Goal: Task Accomplishment & Management: Manage account settings

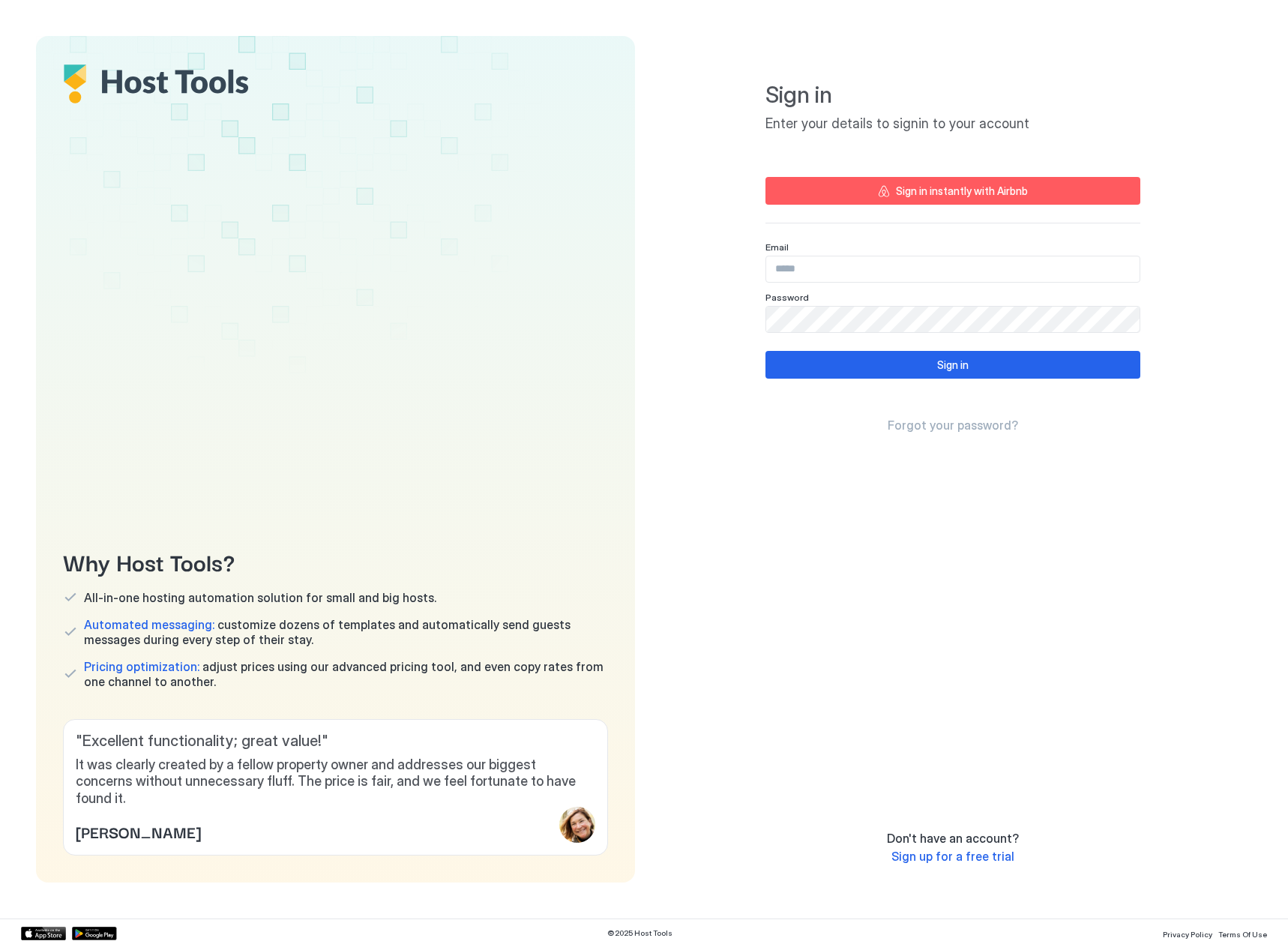
click at [900, 256] on input "Input Field" at bounding box center [953, 269] width 374 height 26
paste input "**********"
type input "**********"
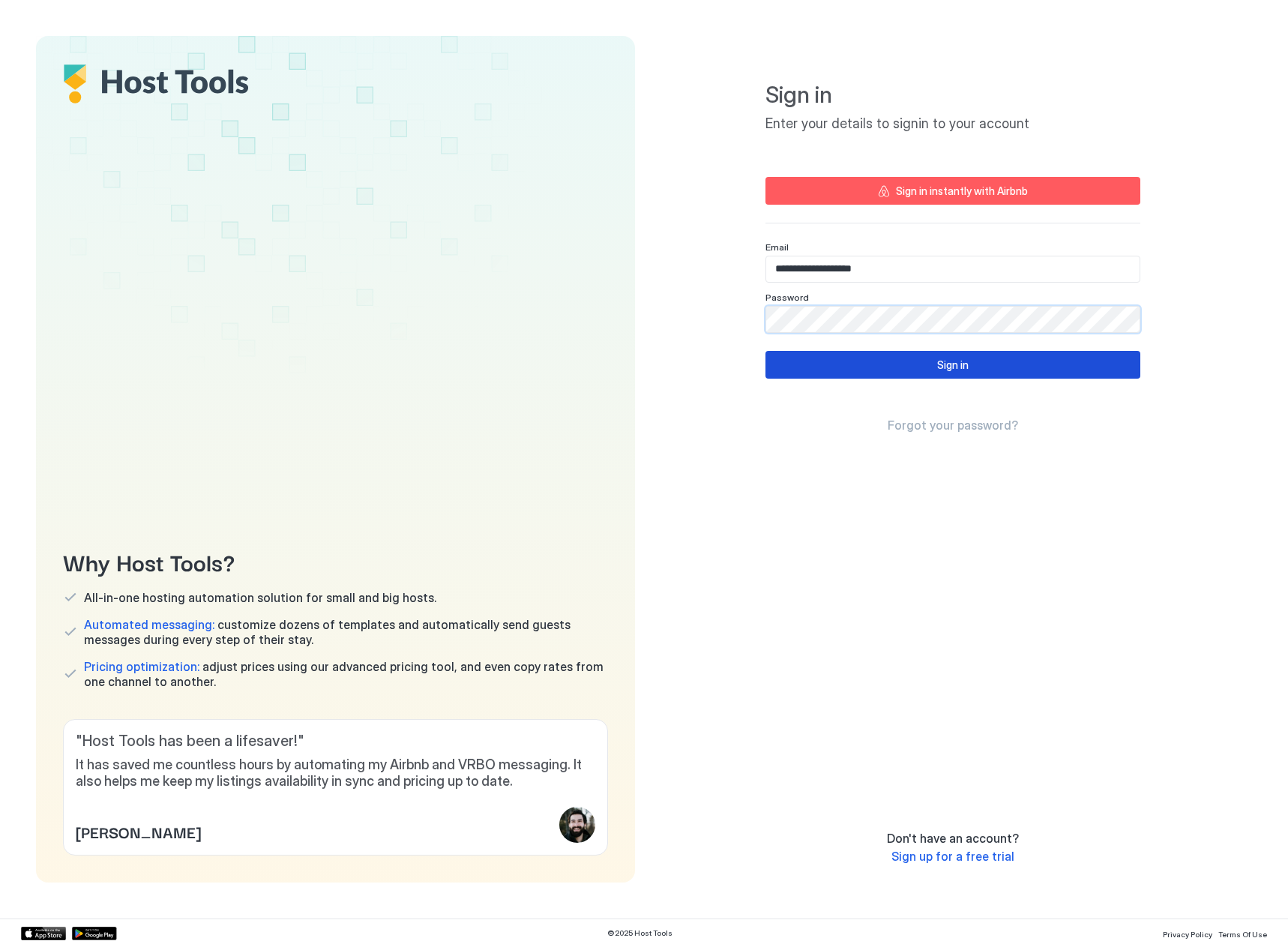
click at [846, 366] on button "Sign in" at bounding box center [953, 364] width 375 height 28
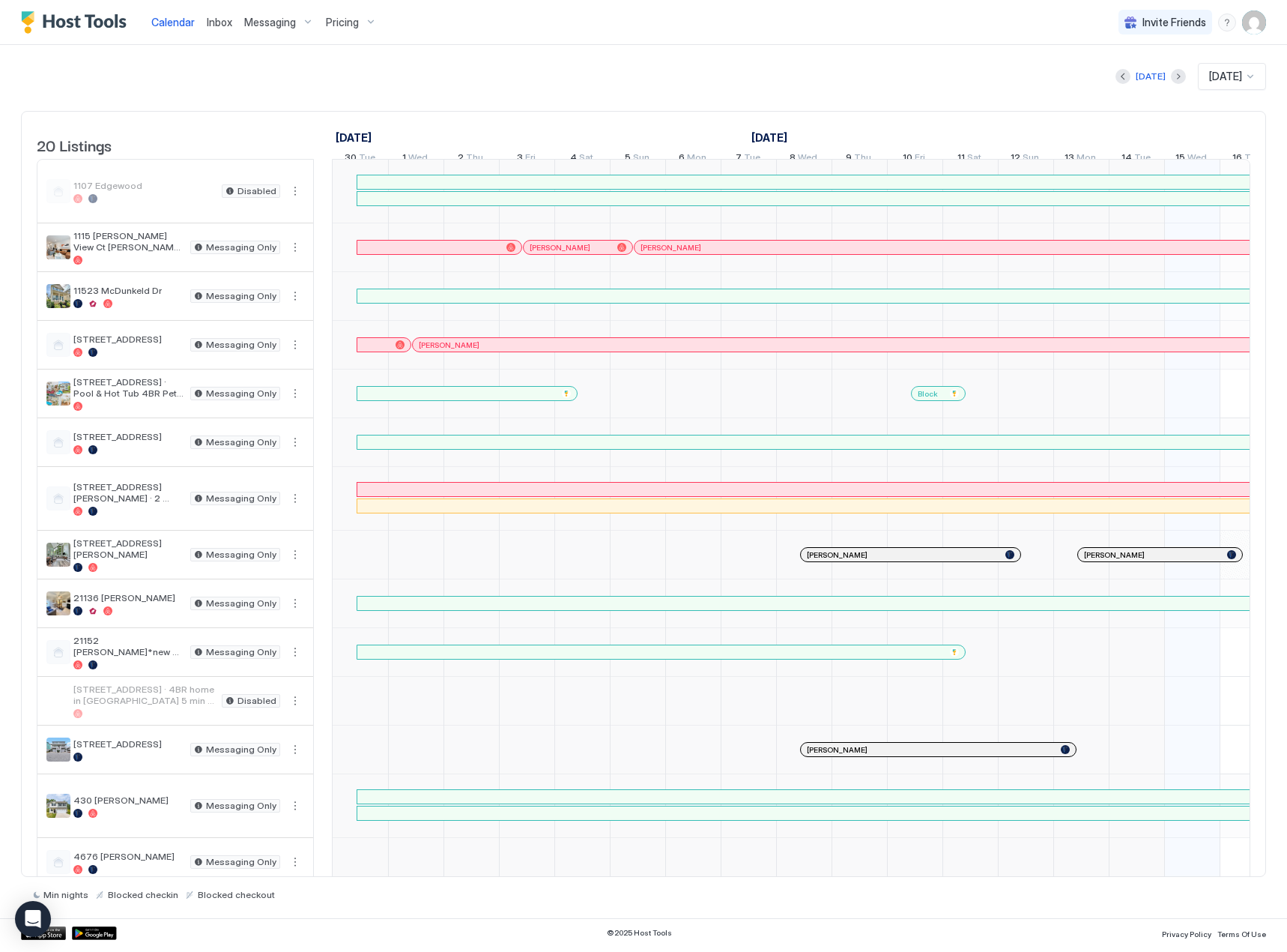
scroll to position [0, 833]
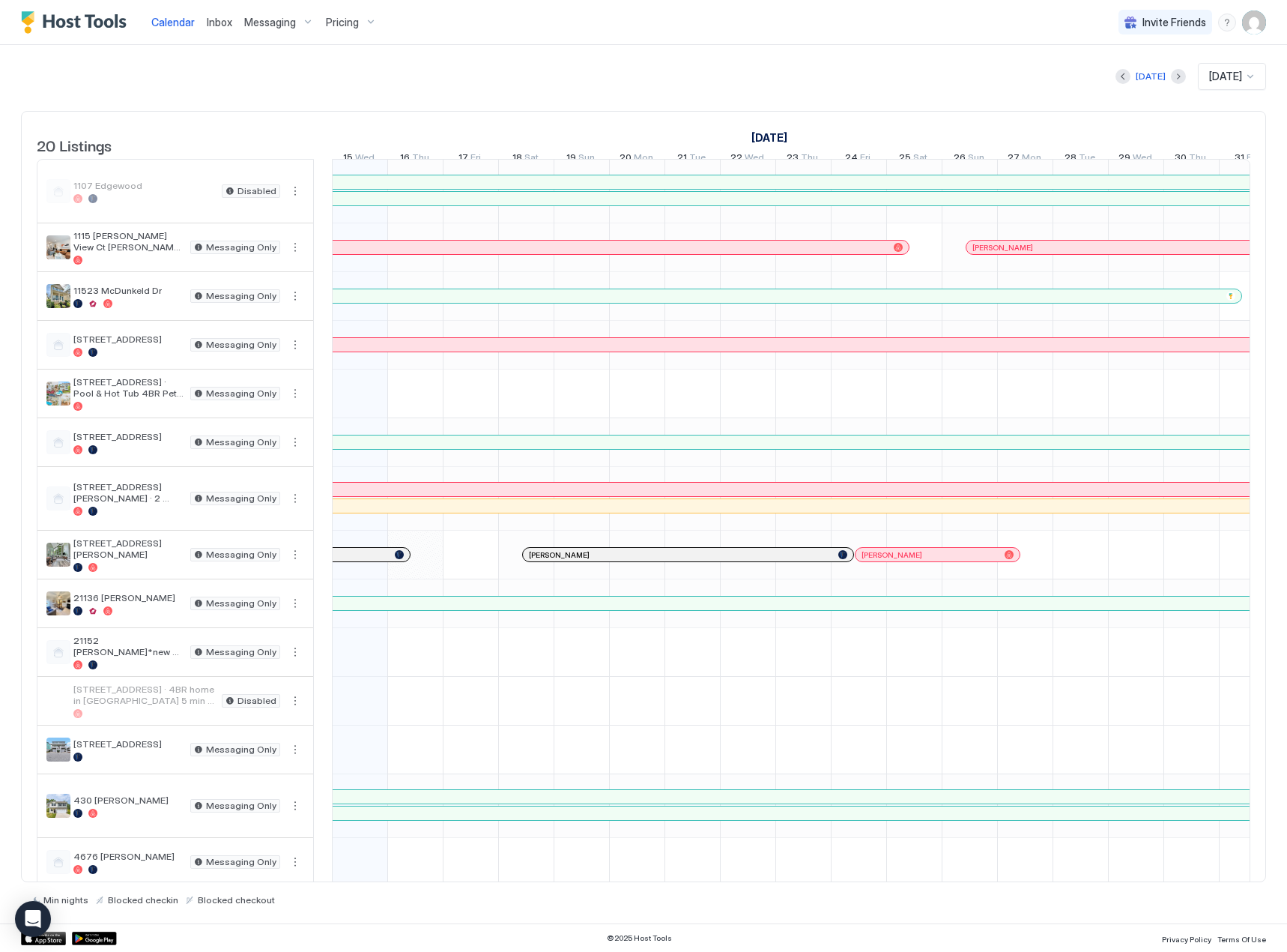
click at [343, 26] on span "Pricing" at bounding box center [342, 22] width 33 height 14
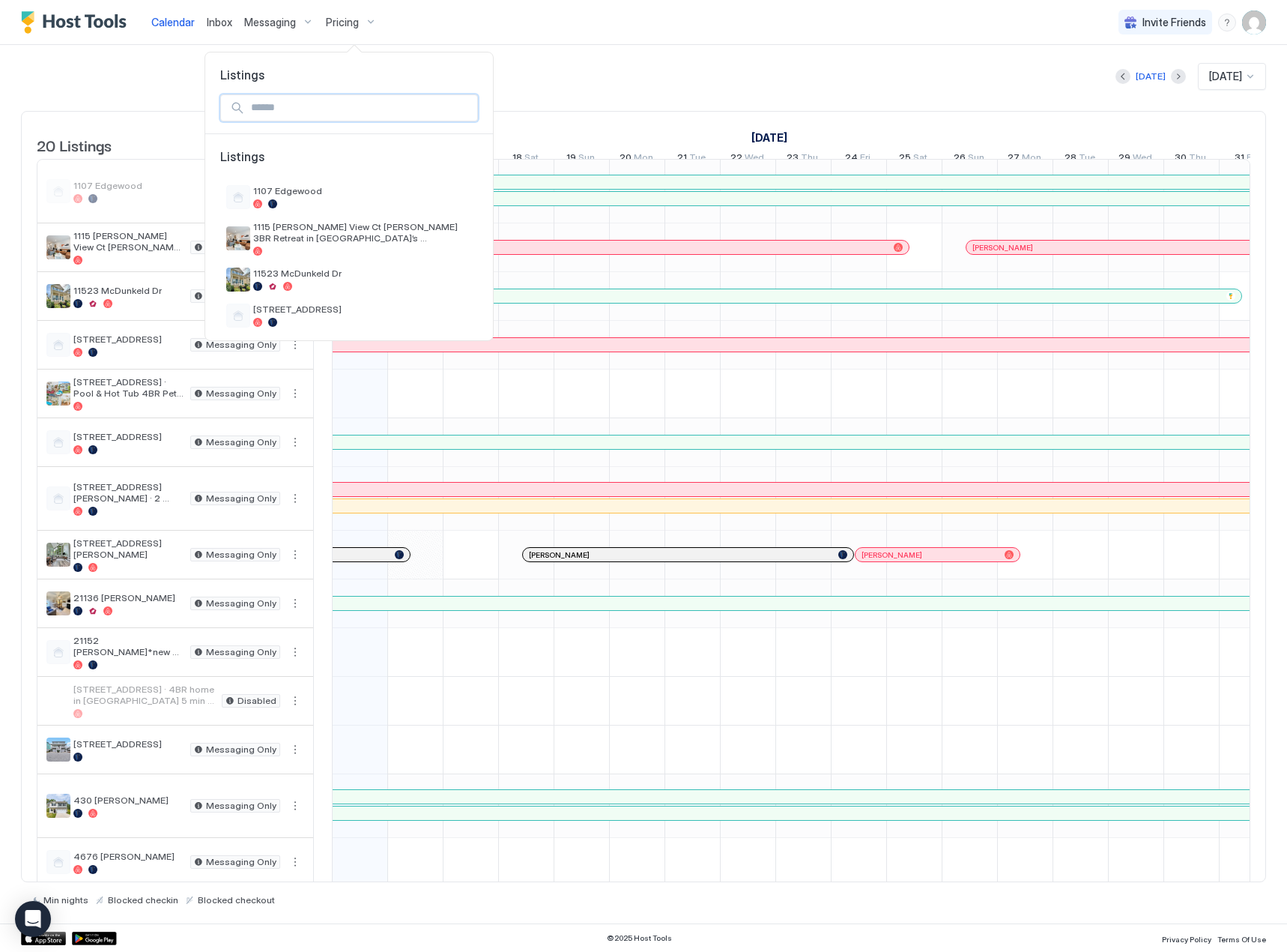
click at [312, 110] on input "Input Field" at bounding box center [361, 108] width 232 height 26
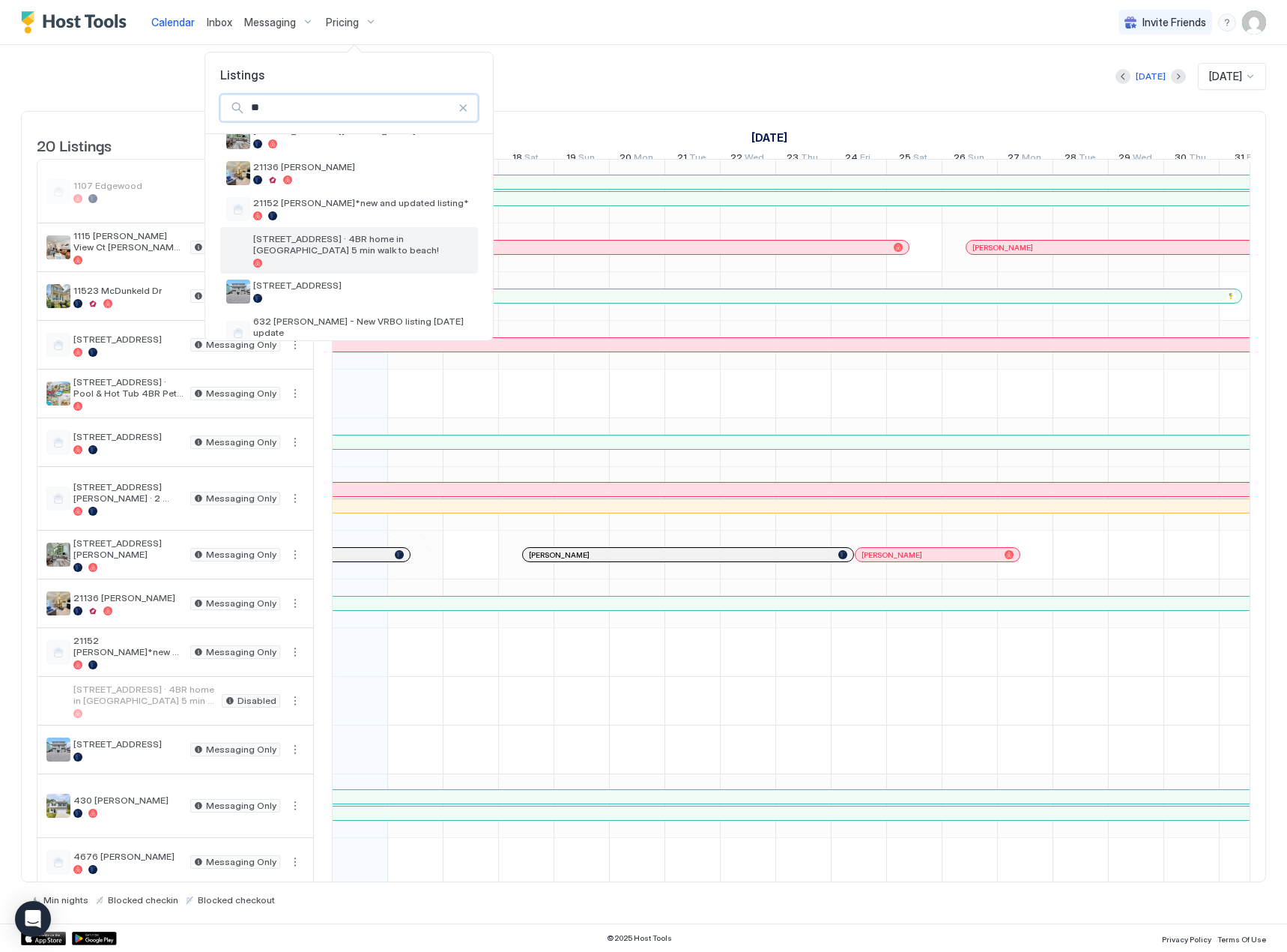
scroll to position [0, 0]
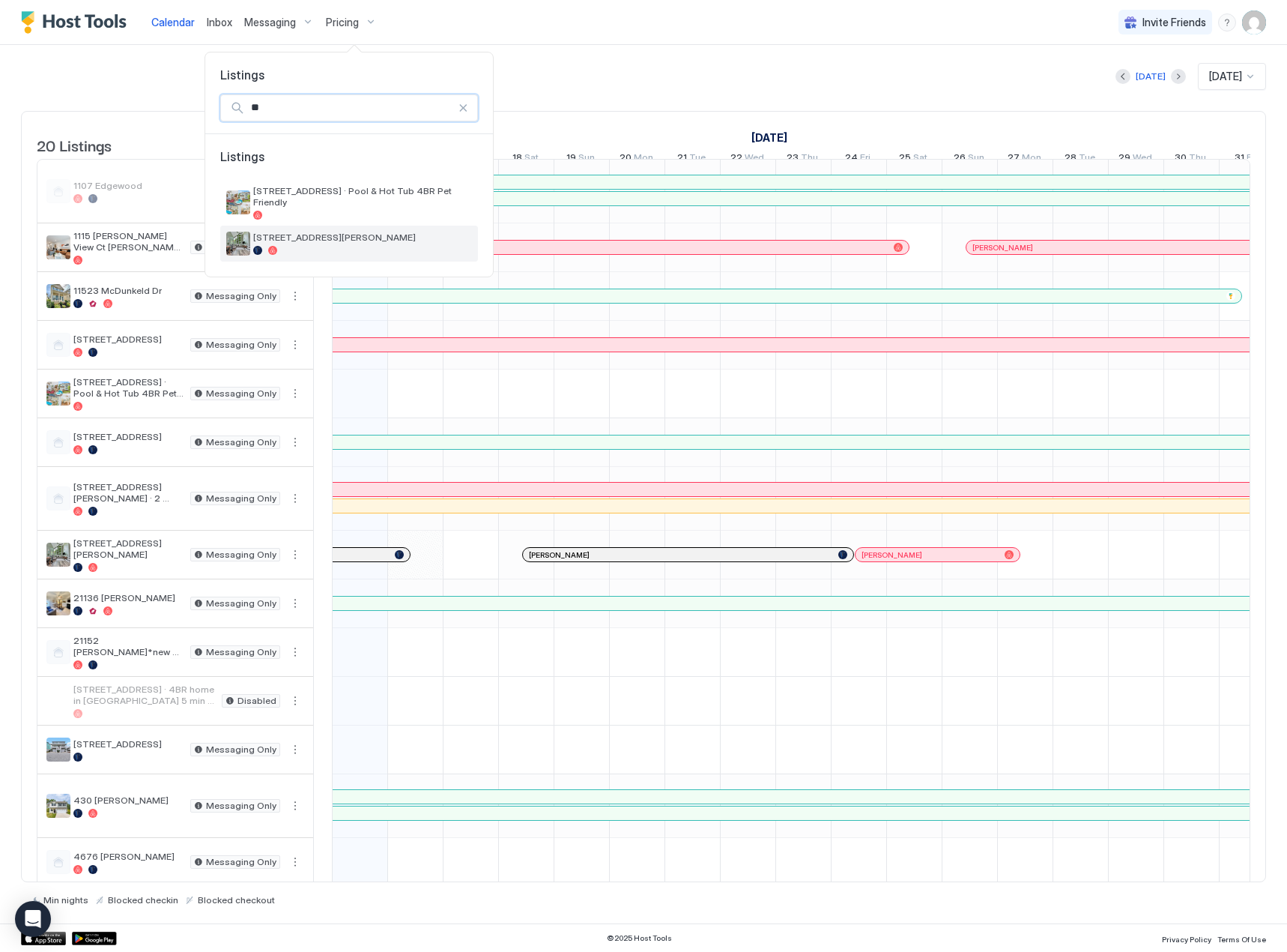
type input "**"
click at [304, 233] on div "[STREET_ADDRESS][PERSON_NAME]" at bounding box center [362, 242] width 219 height 23
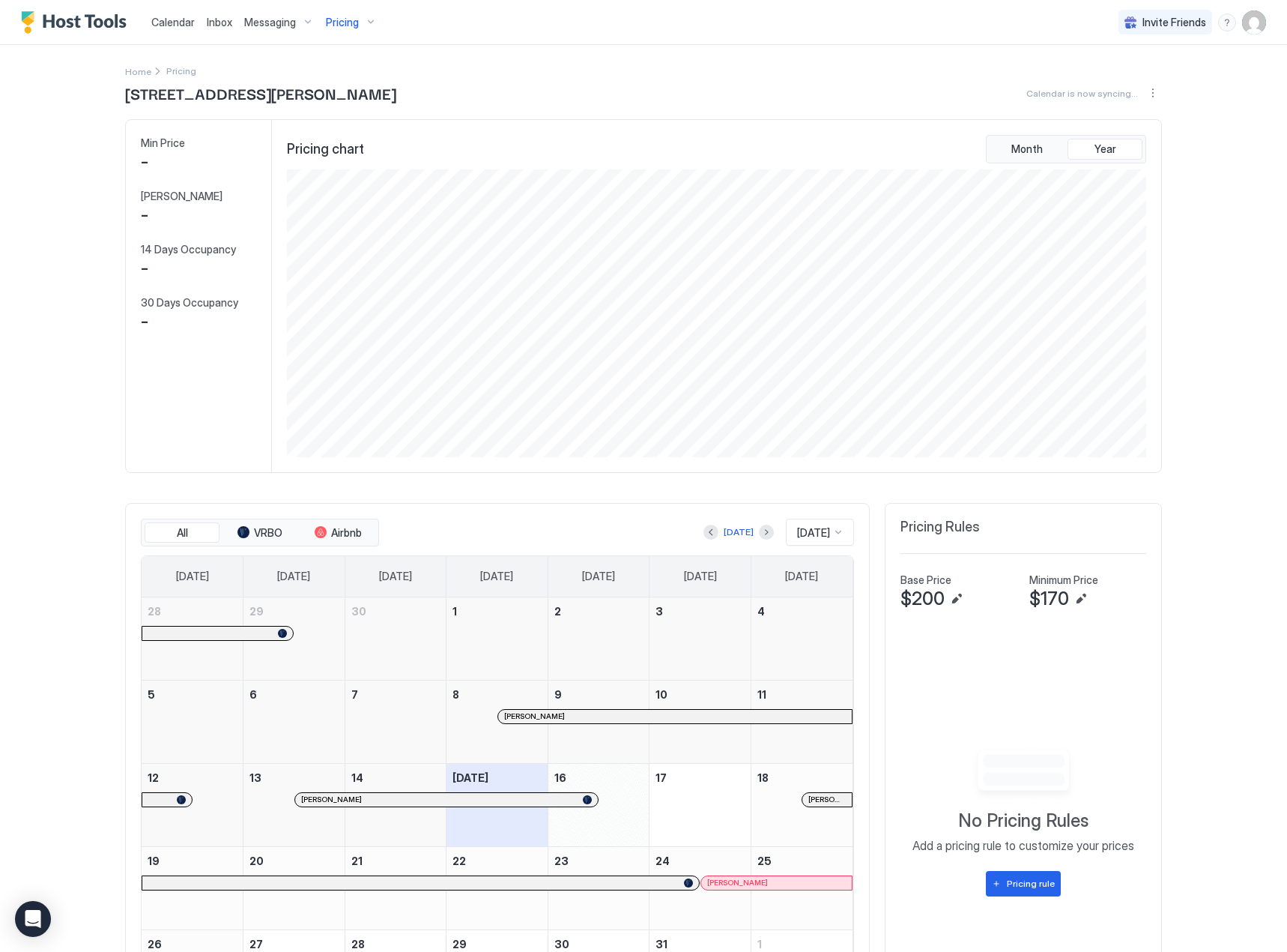
scroll to position [120, 0]
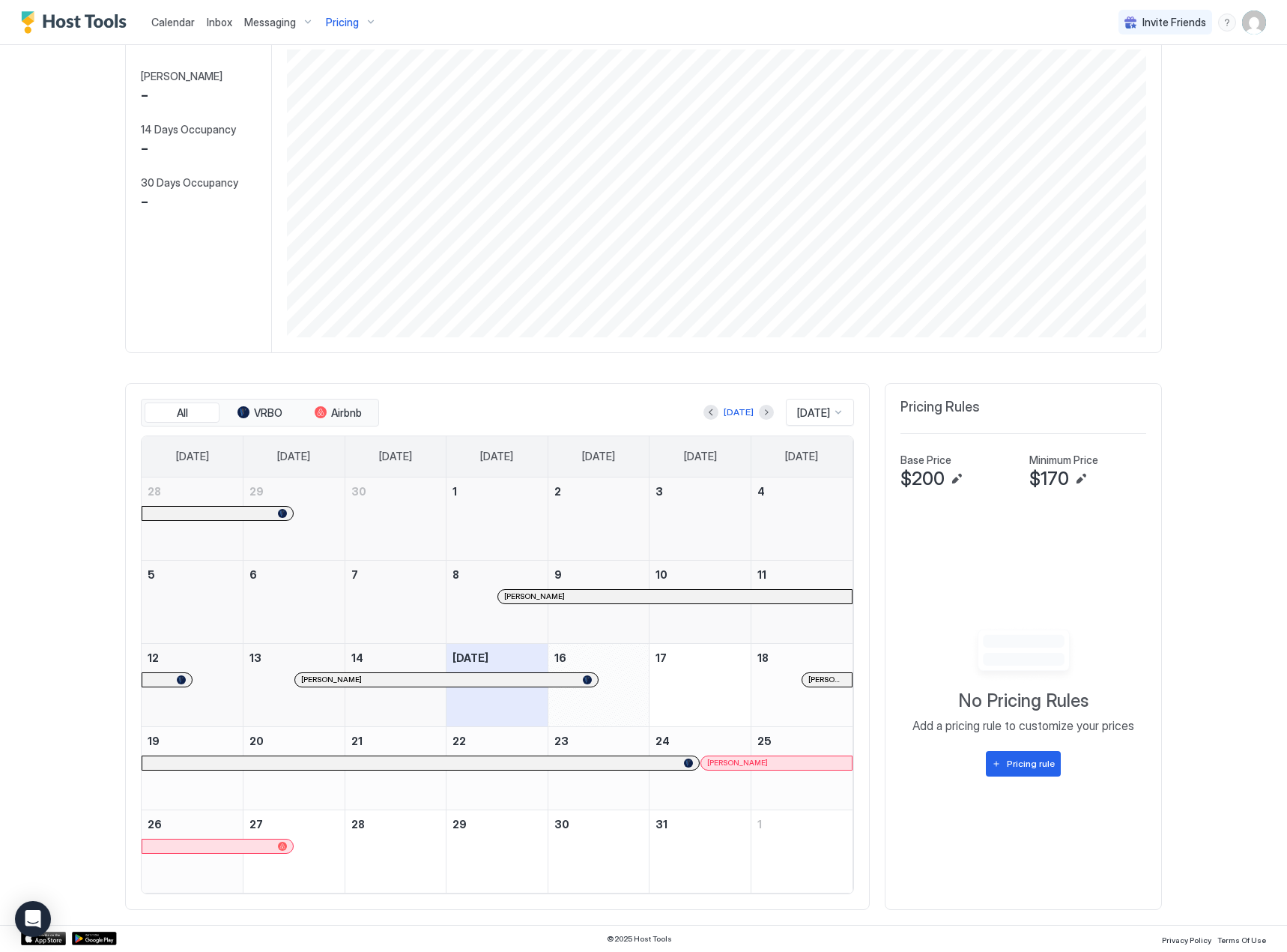
click at [710, 599] on div "[PERSON_NAME]" at bounding box center [675, 596] width 342 height 9
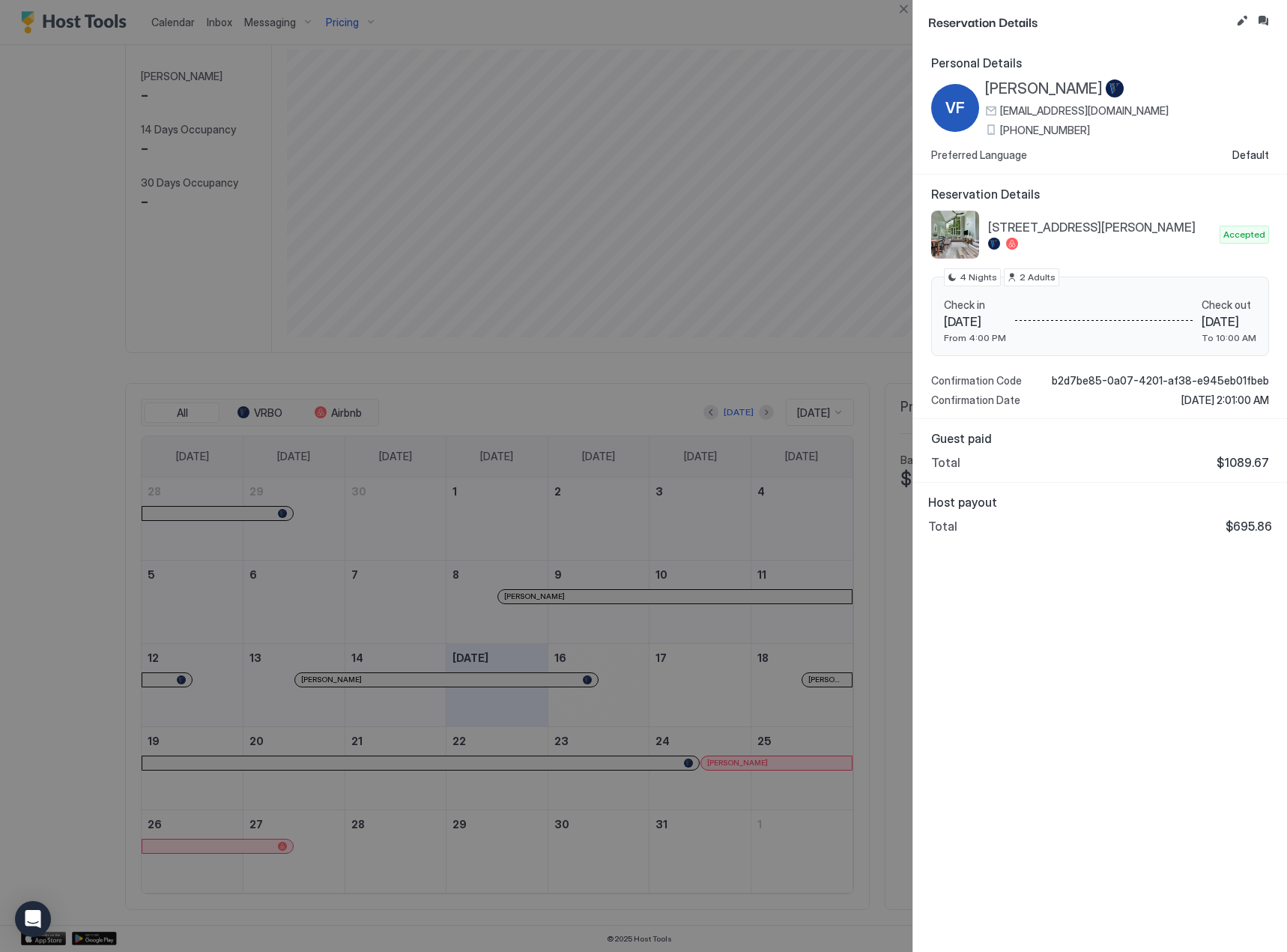
click at [702, 566] on div at bounding box center [643, 476] width 1287 height 952
click at [905, 13] on button "Close" at bounding box center [903, 9] width 18 height 18
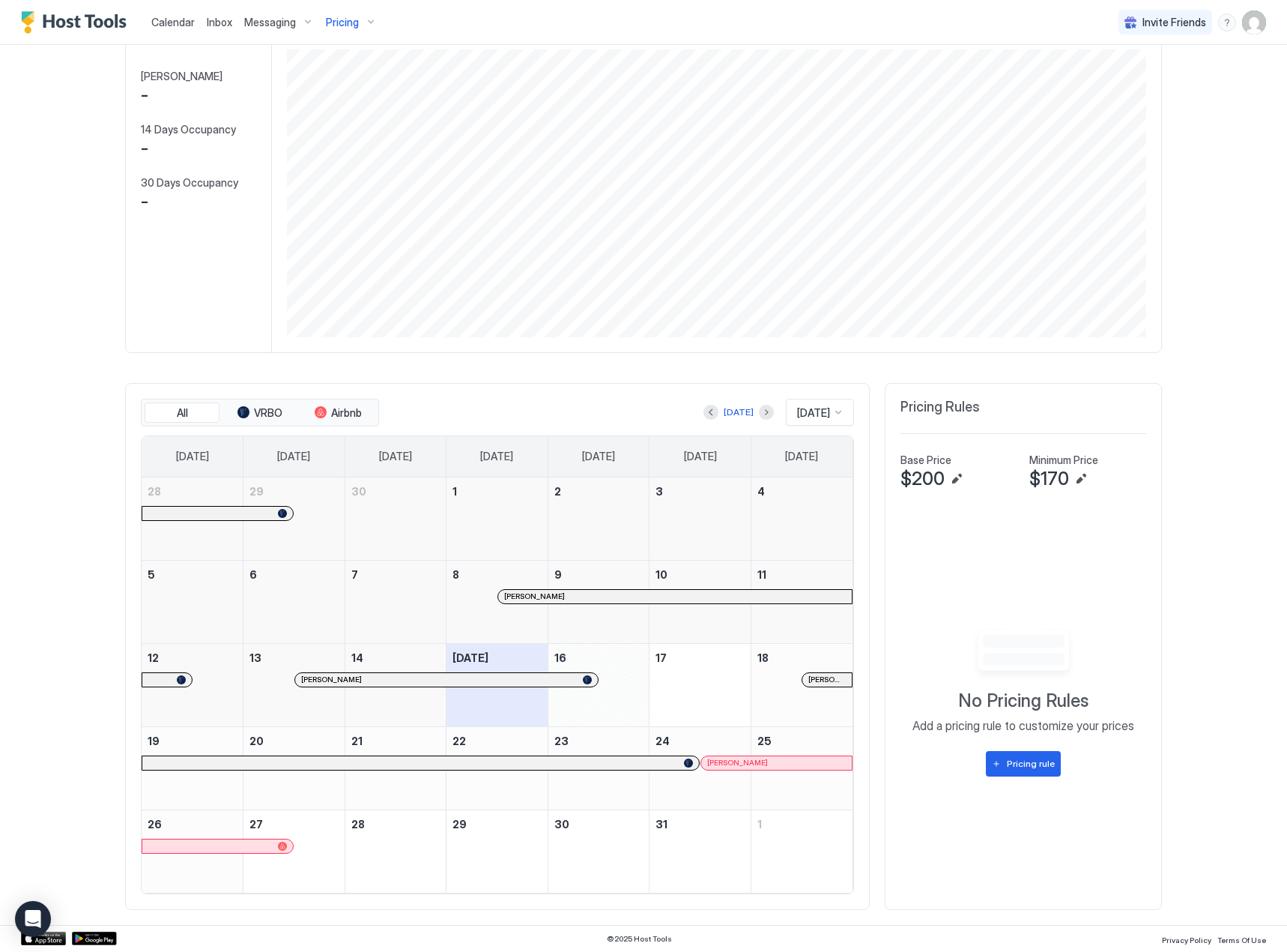
click at [481, 683] on div "[PERSON_NAME]" at bounding box center [439, 679] width 276 height 9
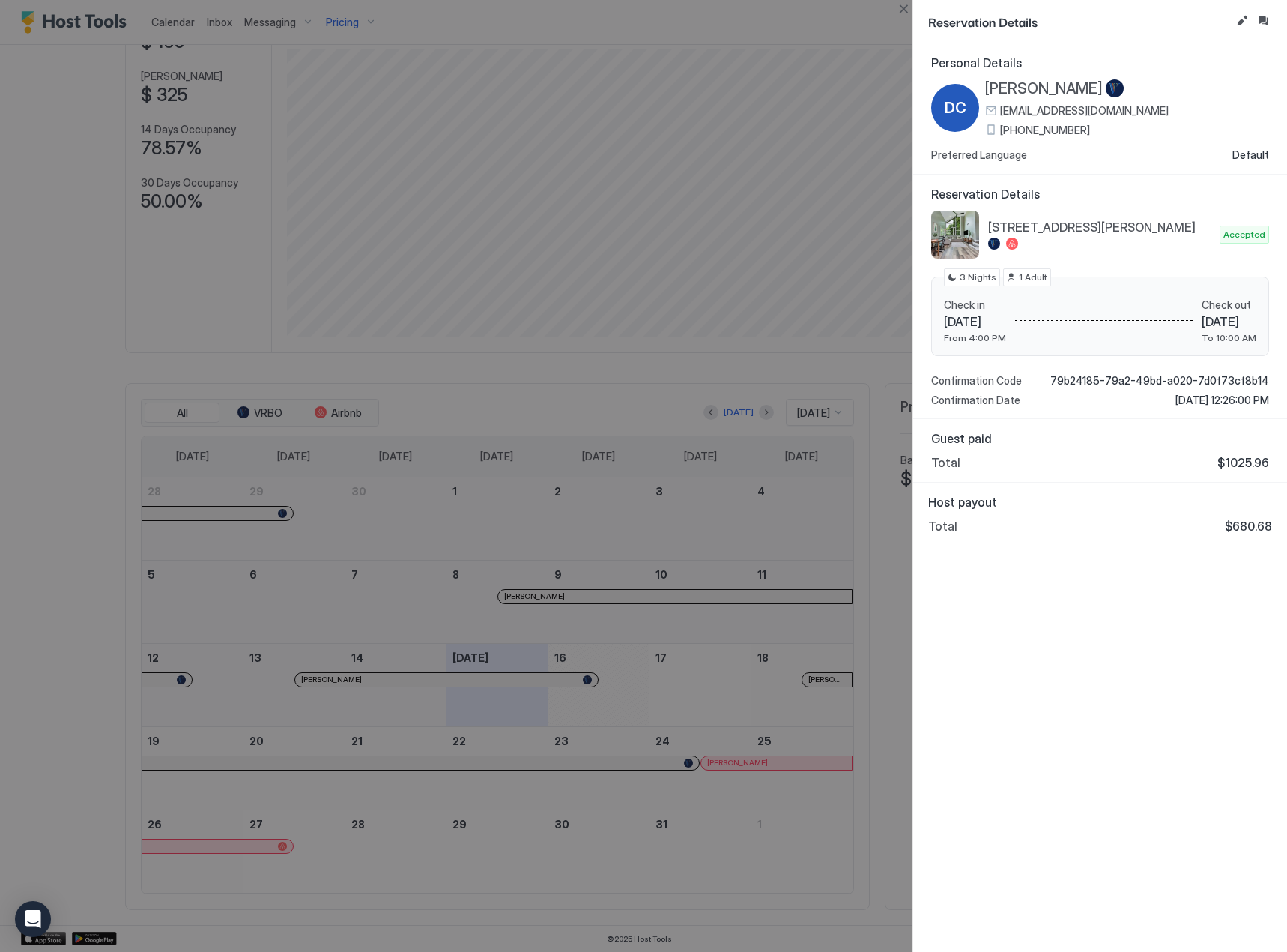
click at [1246, 521] on span "$680.68" at bounding box center [1248, 527] width 47 height 15
copy body "$680.68"
drag, startPoint x: 1113, startPoint y: 485, endPoint x: 1168, endPoint y: 134, distance: 355.3
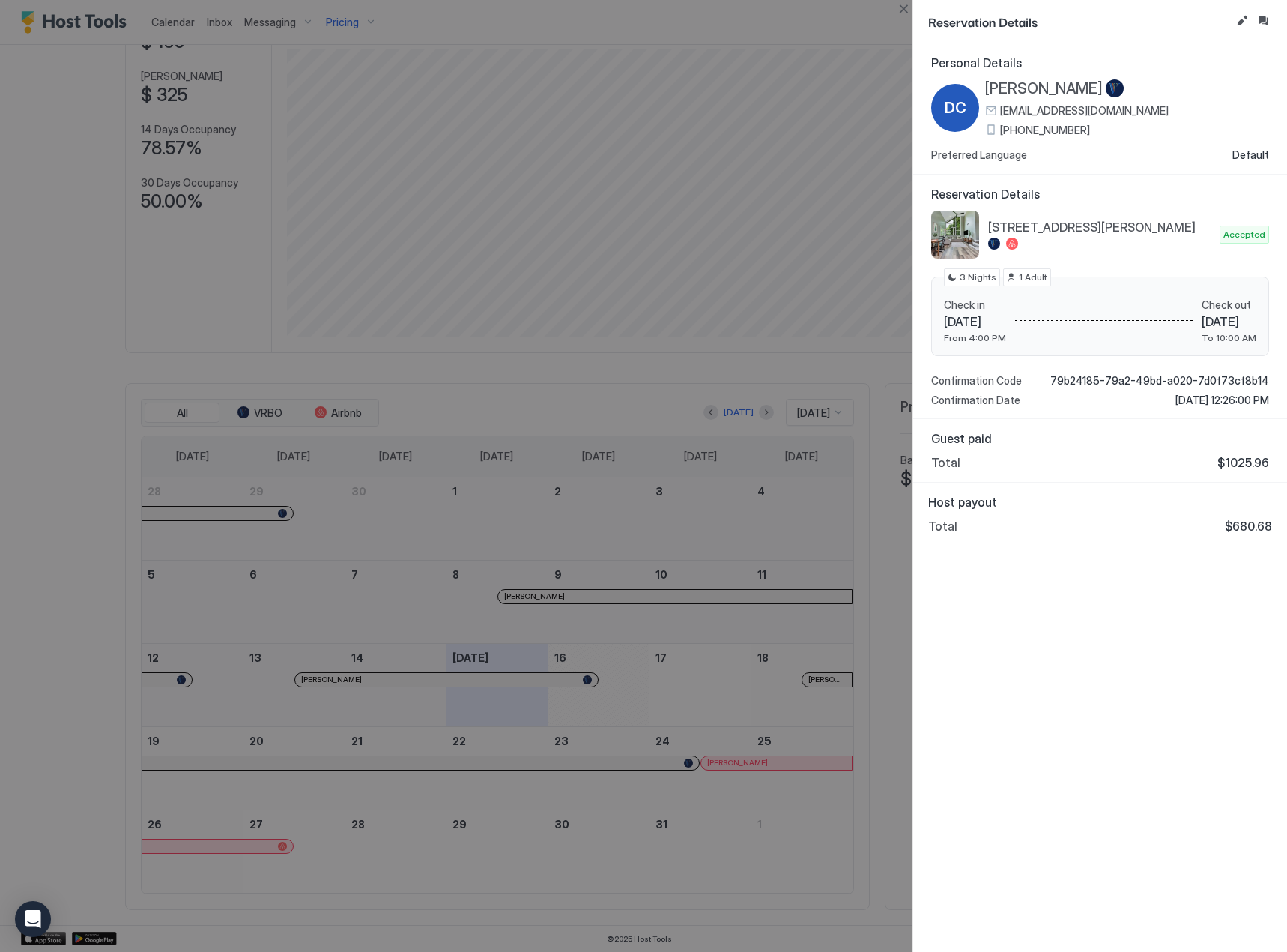
click at [1113, 482] on div "Personal Details DC [PERSON_NAME] [EMAIL_ADDRESS][DOMAIN_NAME] [PHONE_NUMBER] P…" at bounding box center [1101, 498] width 374 height 909
click at [903, 8] on button "Close" at bounding box center [903, 9] width 18 height 18
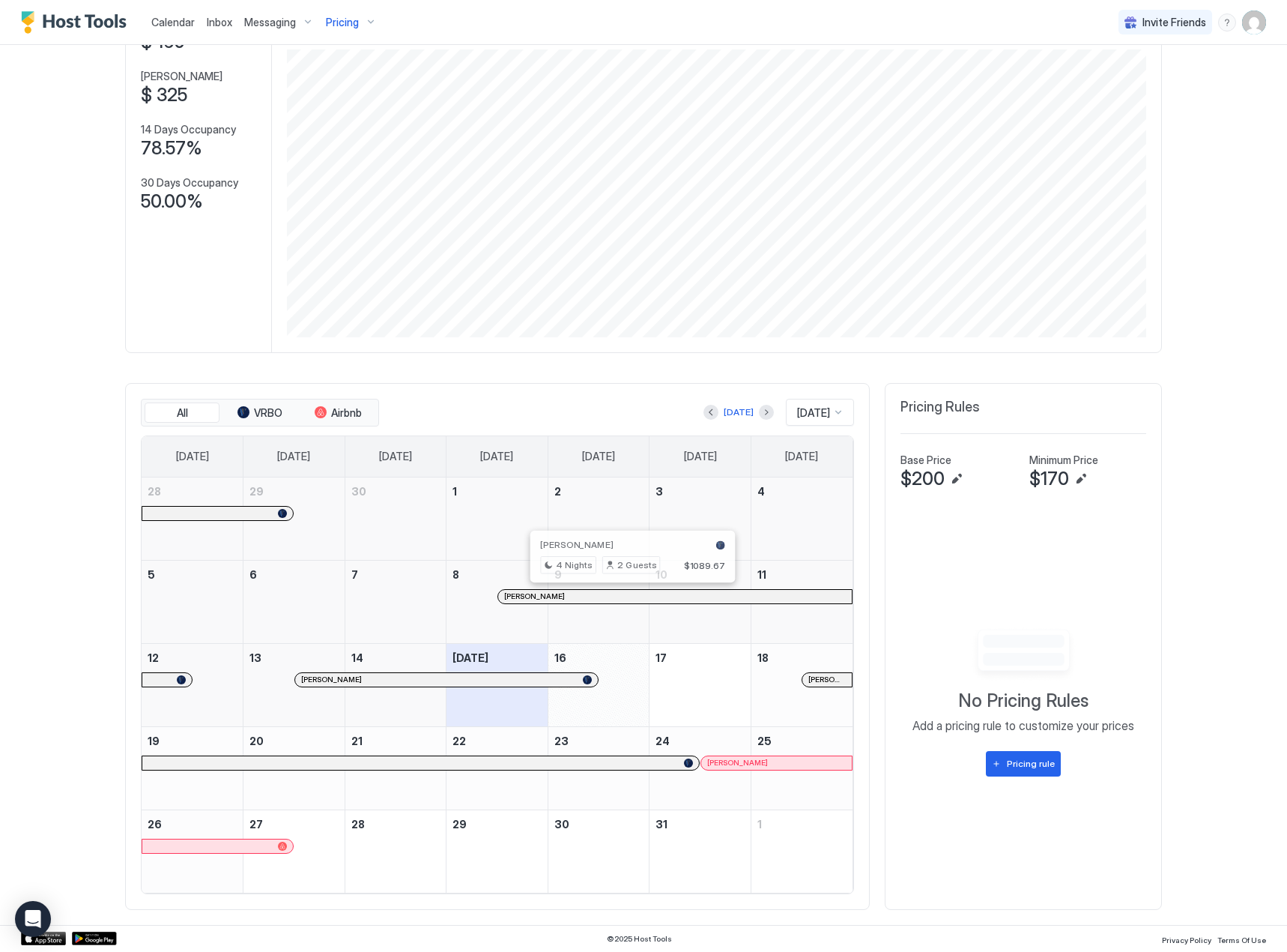
click at [626, 593] on div at bounding box center [632, 596] width 12 height 12
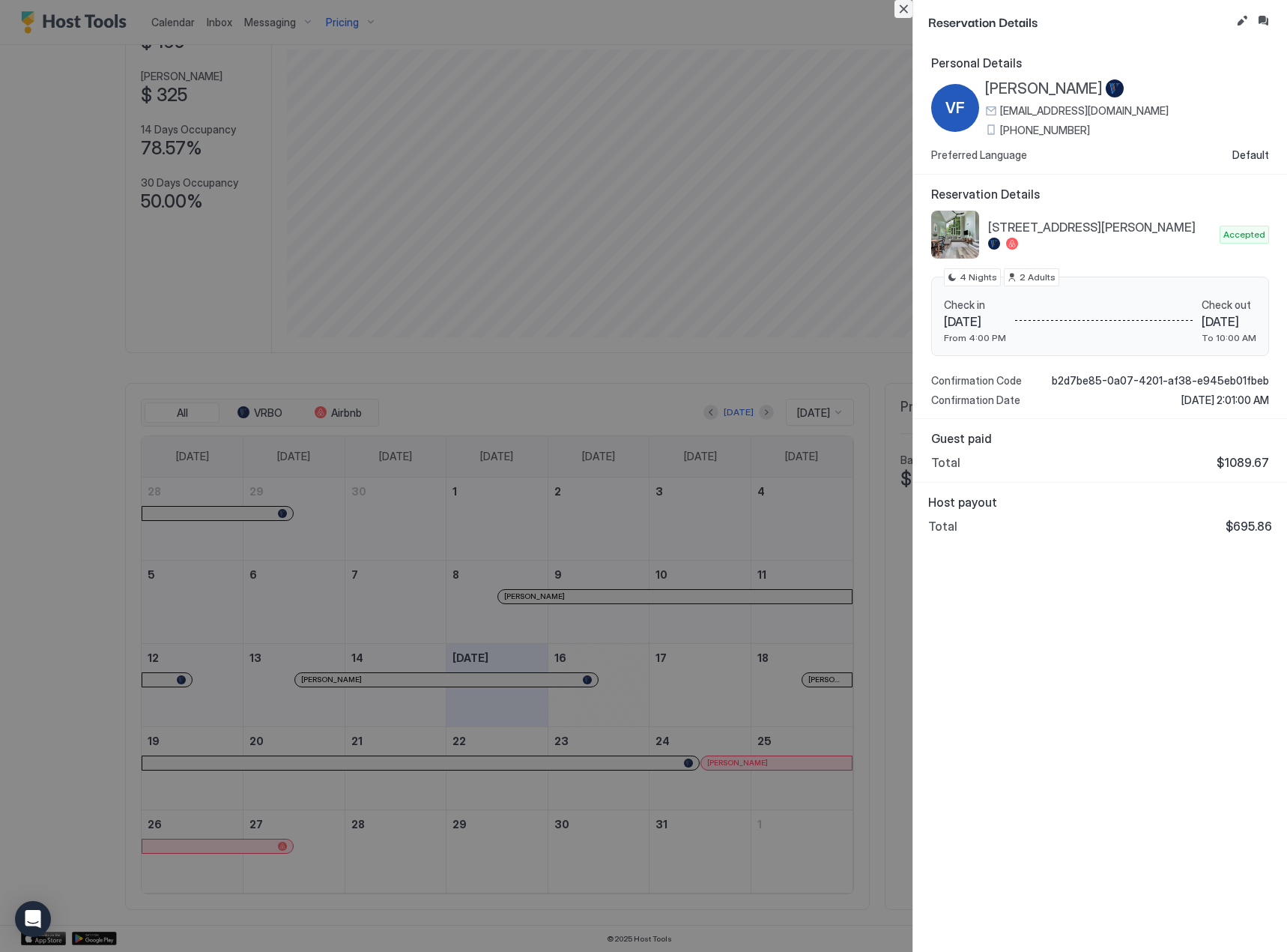
click at [904, 8] on button "Close" at bounding box center [903, 9] width 18 height 18
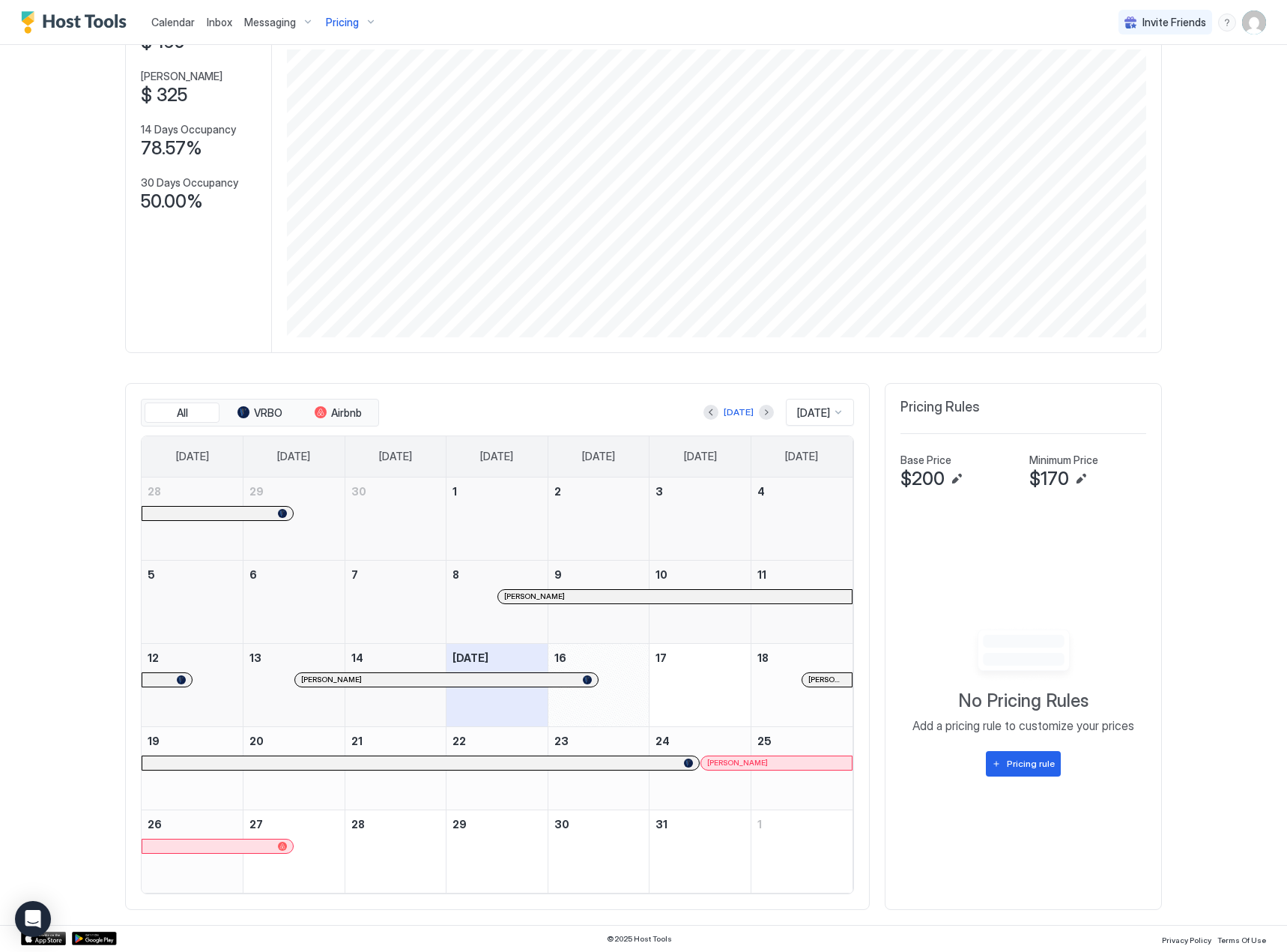
click at [573, 678] on div "[PERSON_NAME]" at bounding box center [447, 679] width 291 height 9
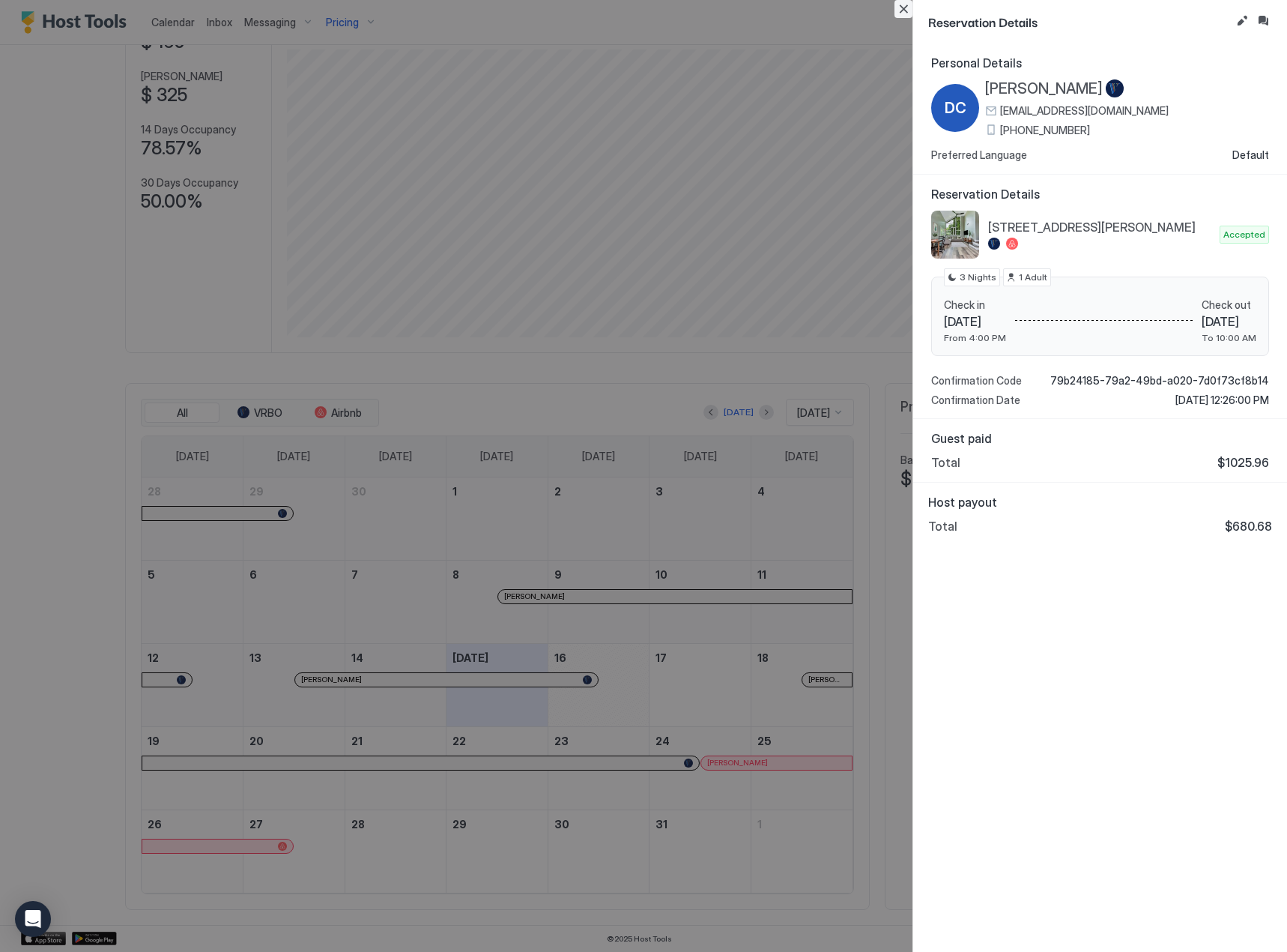
click at [902, 14] on button "Close" at bounding box center [903, 9] width 18 height 18
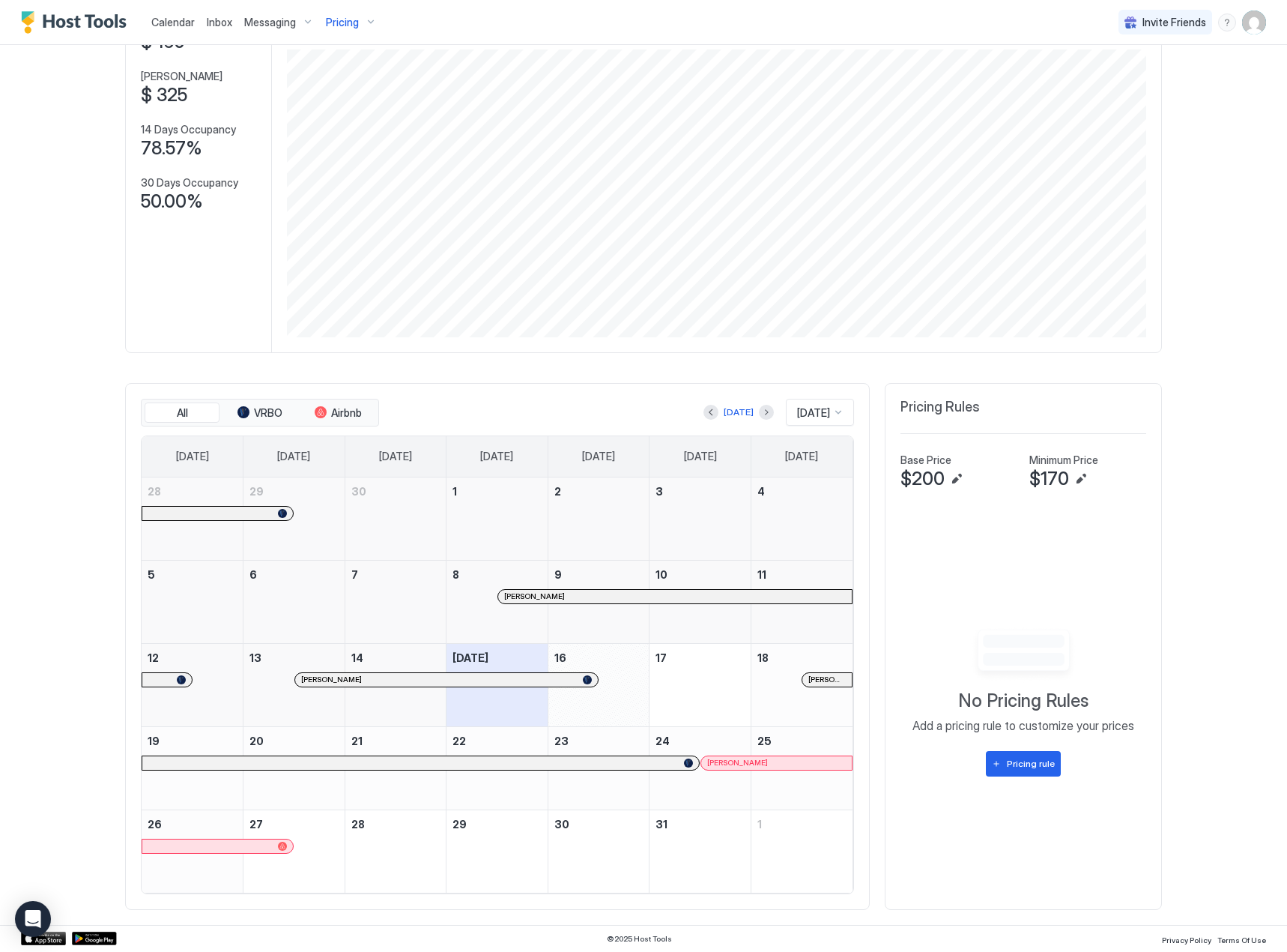
click at [824, 678] on span "[PERSON_NAME]" at bounding box center [828, 679] width 37 height 9
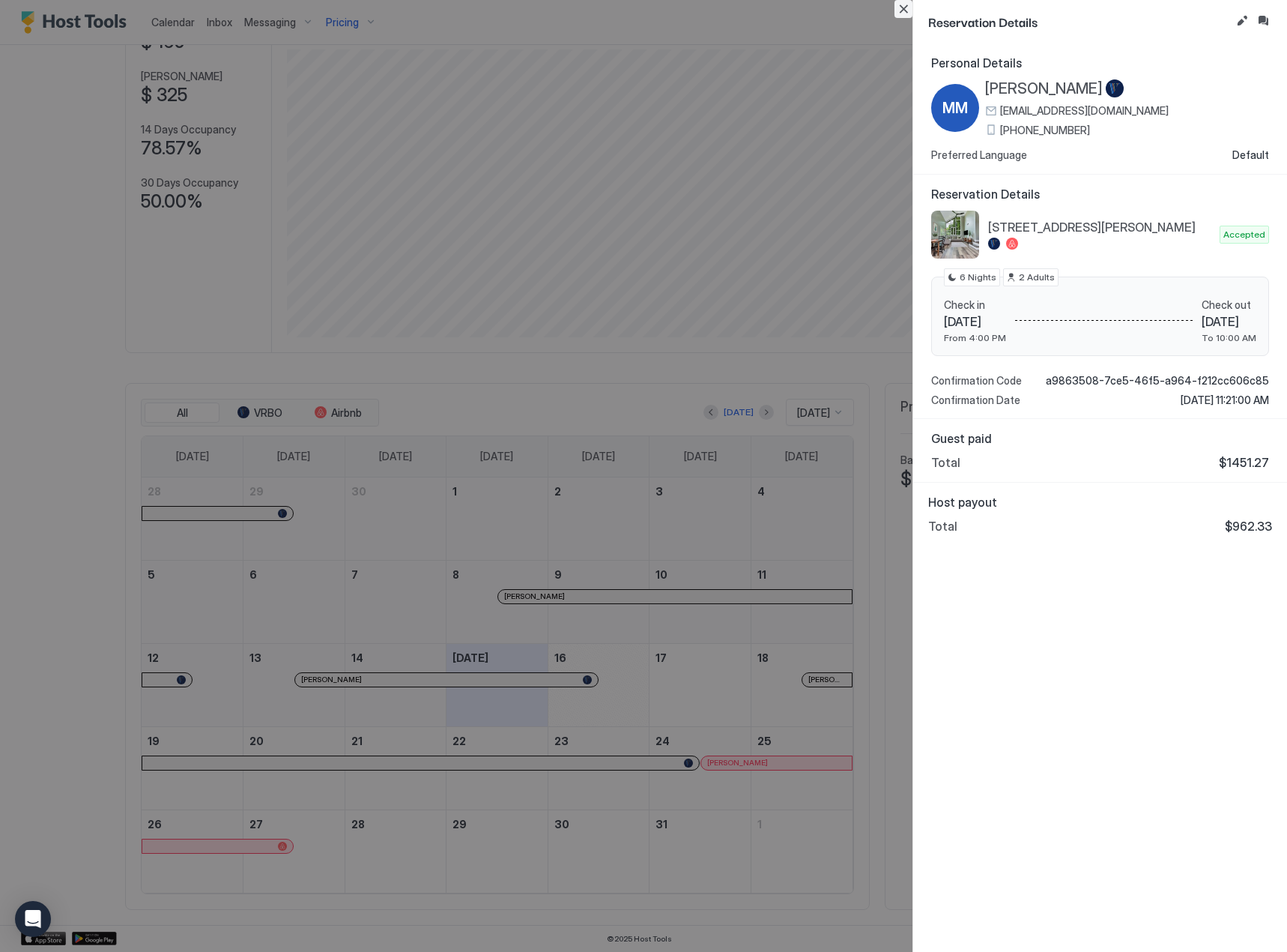
click at [897, 11] on button "Close" at bounding box center [903, 9] width 18 height 18
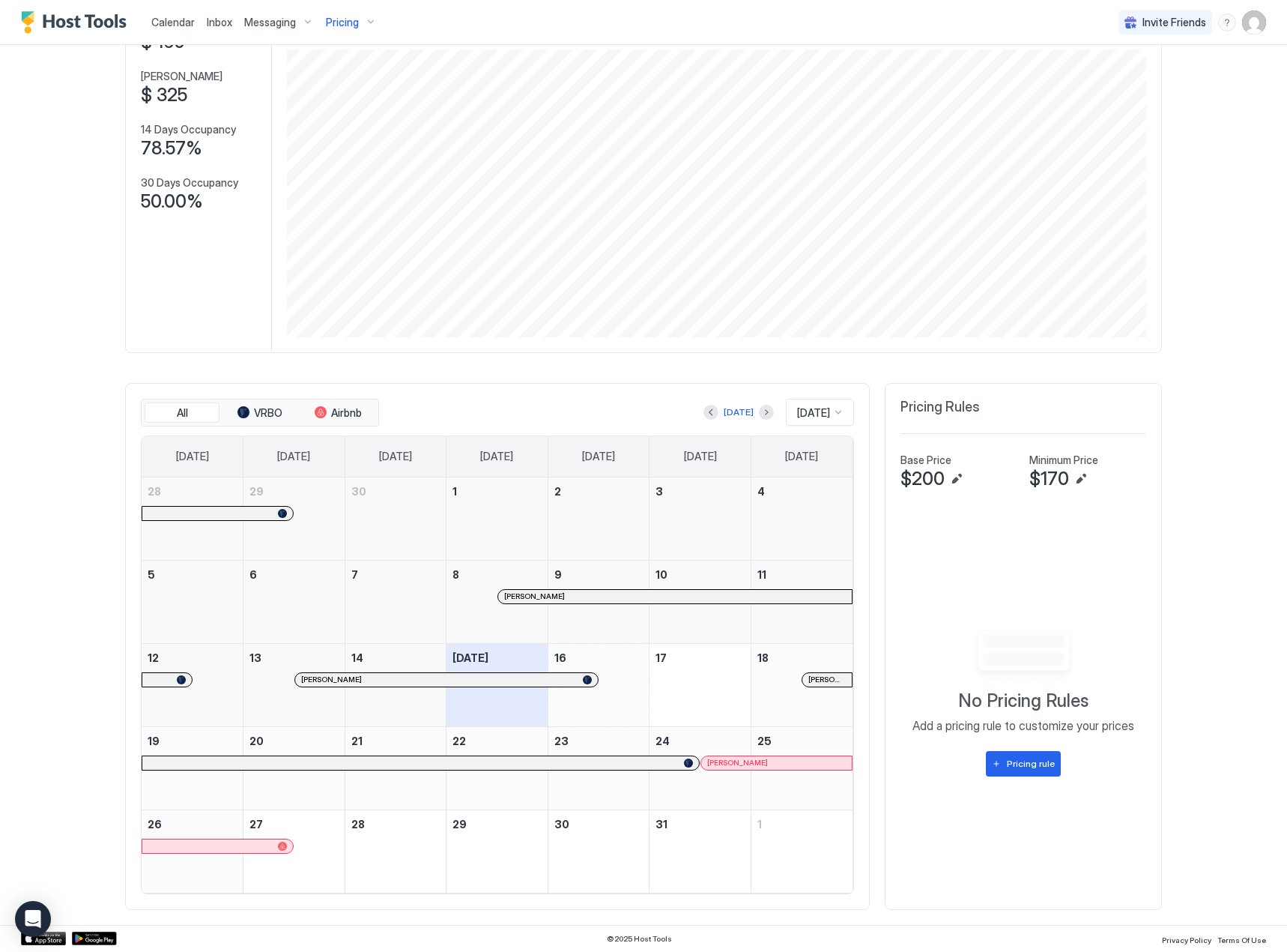
click at [722, 765] on span "[PERSON_NAME]" at bounding box center [737, 762] width 60 height 9
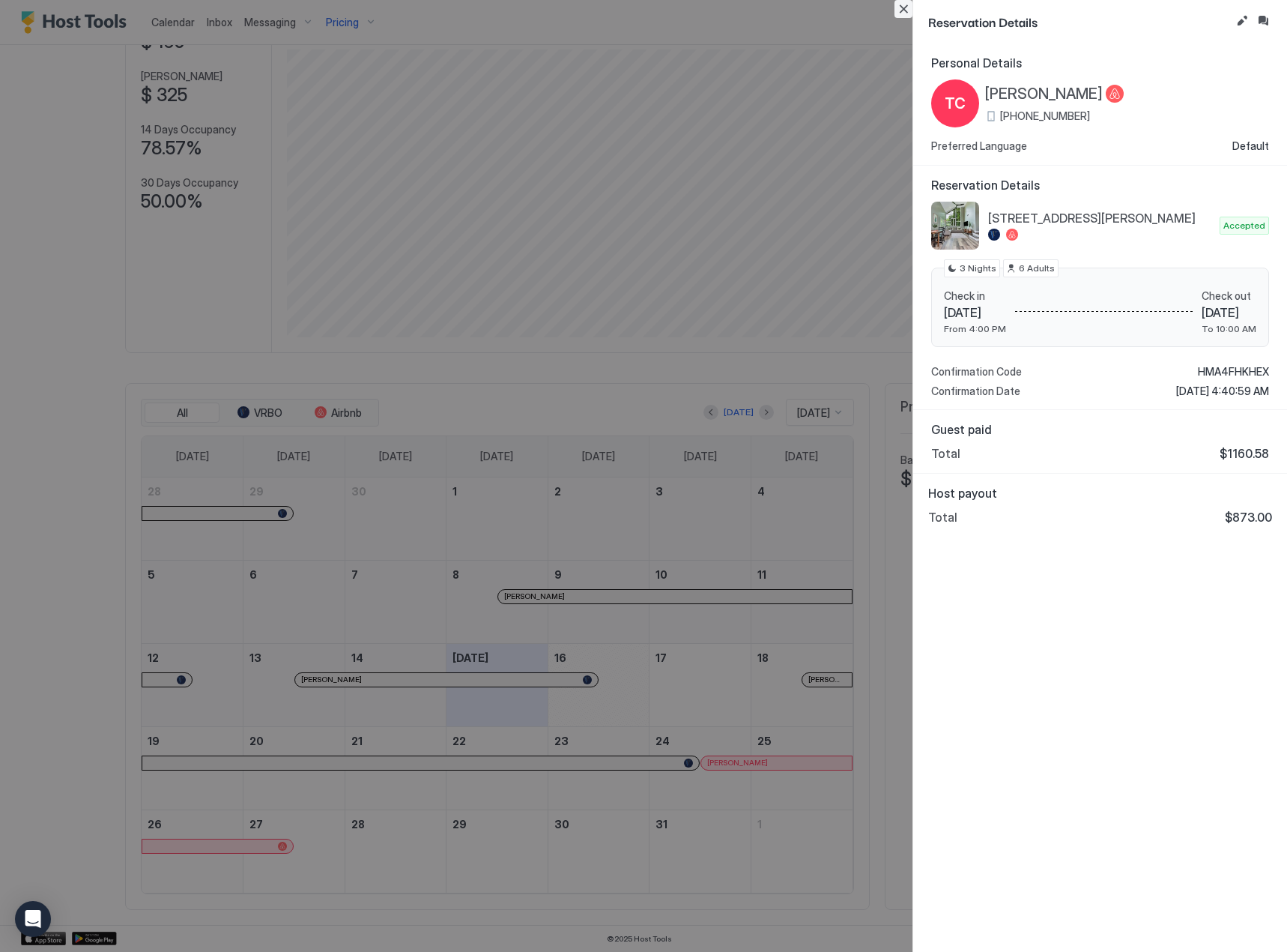
click at [897, 7] on button "Close" at bounding box center [903, 9] width 18 height 18
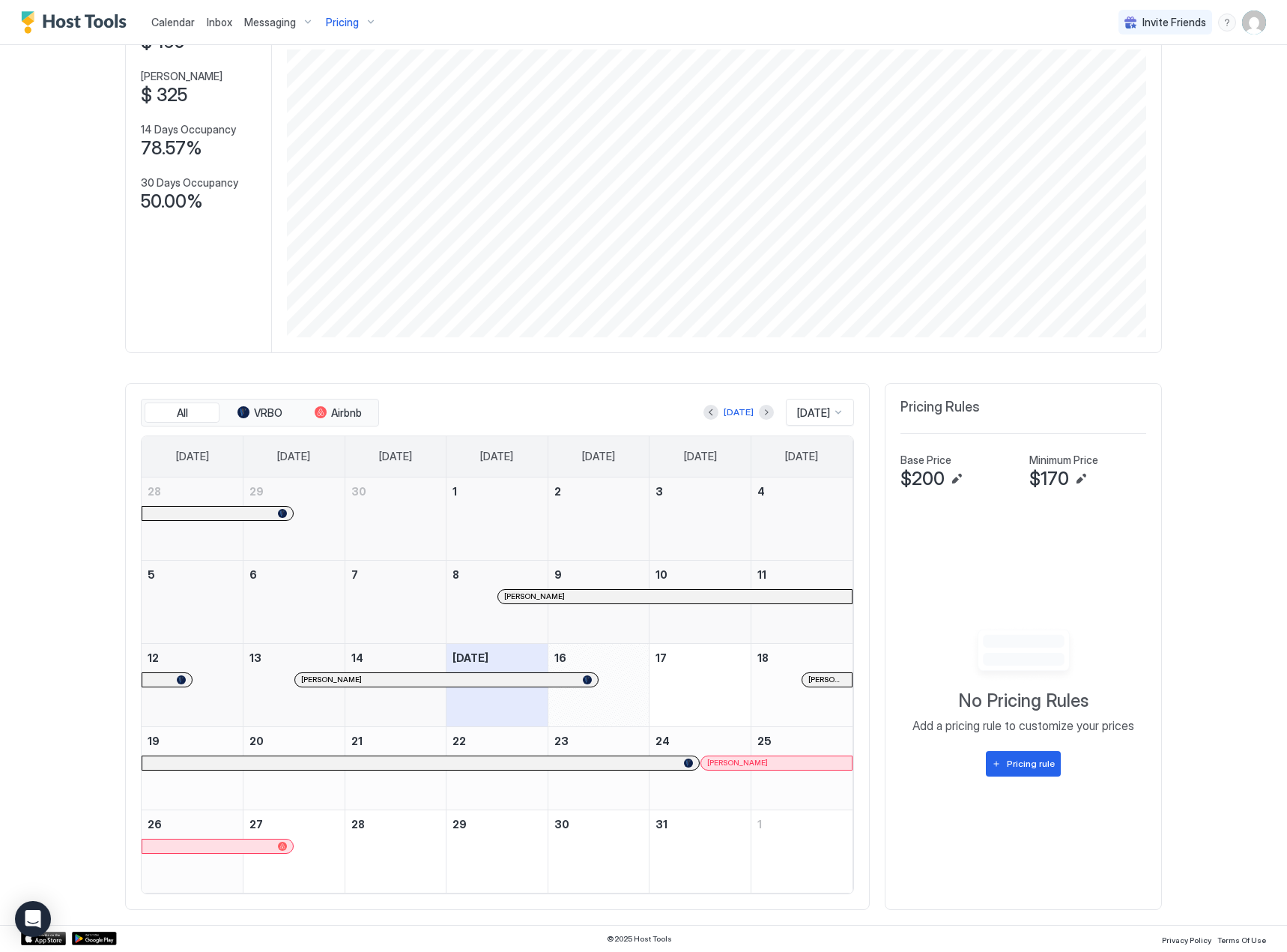
click at [343, 37] on button "Pricing" at bounding box center [351, 22] width 63 height 44
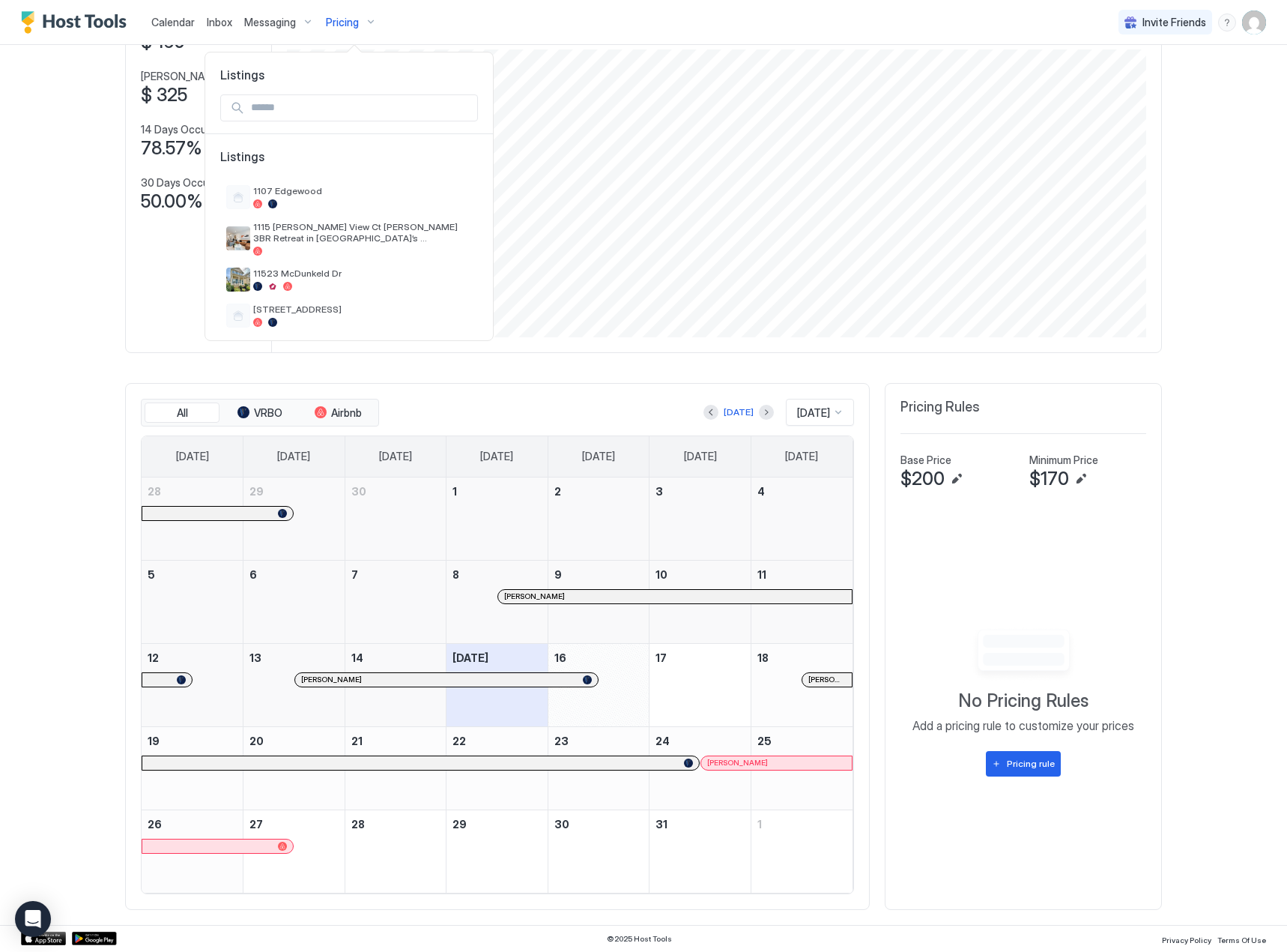
click at [322, 110] on input "Input Field" at bounding box center [361, 108] width 232 height 26
type input "**"
click at [310, 192] on span "430 [PERSON_NAME]" at bounding box center [315, 191] width 122 height 11
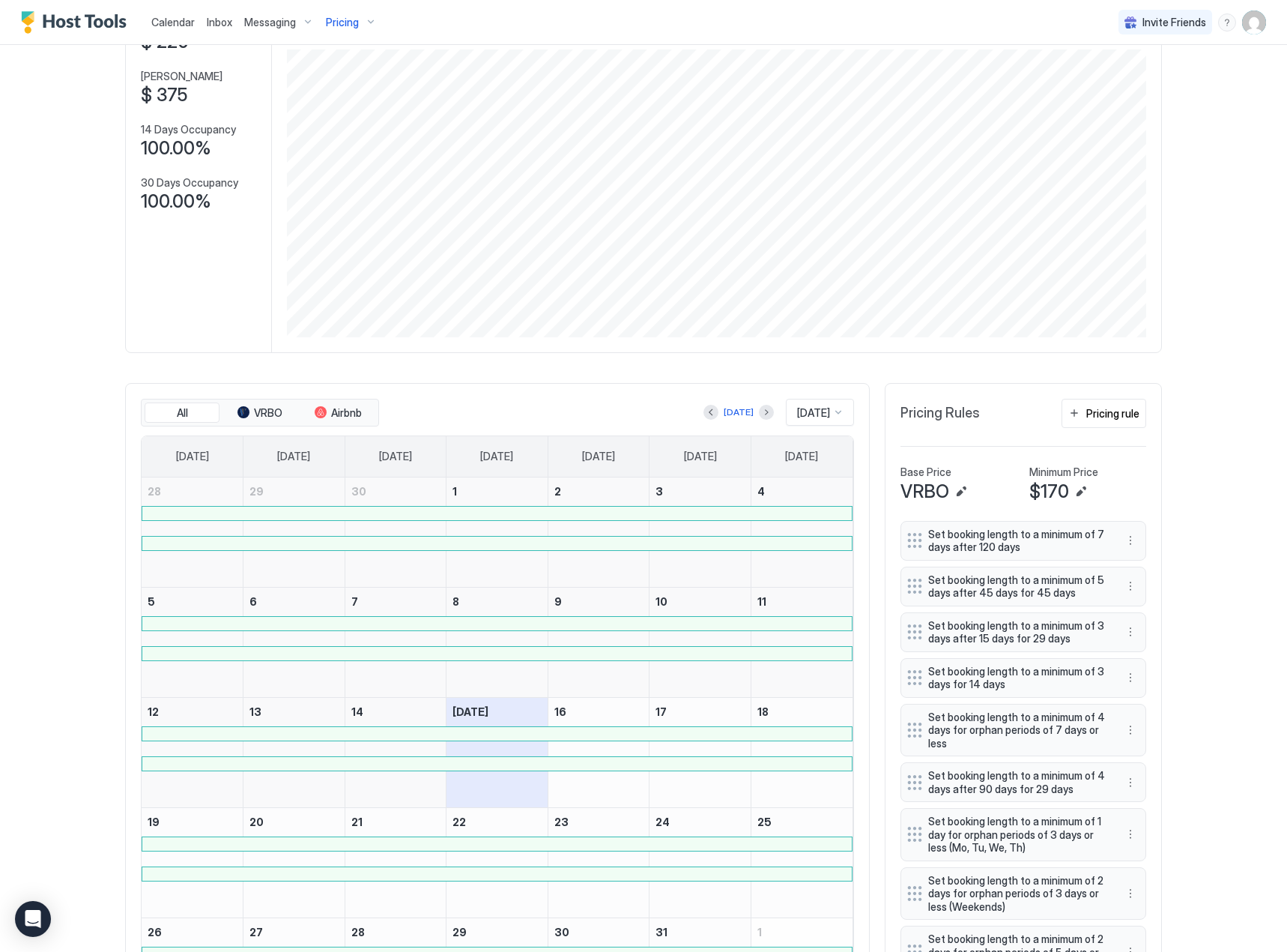
click at [344, 9] on div "Pricing" at bounding box center [351, 22] width 63 height 26
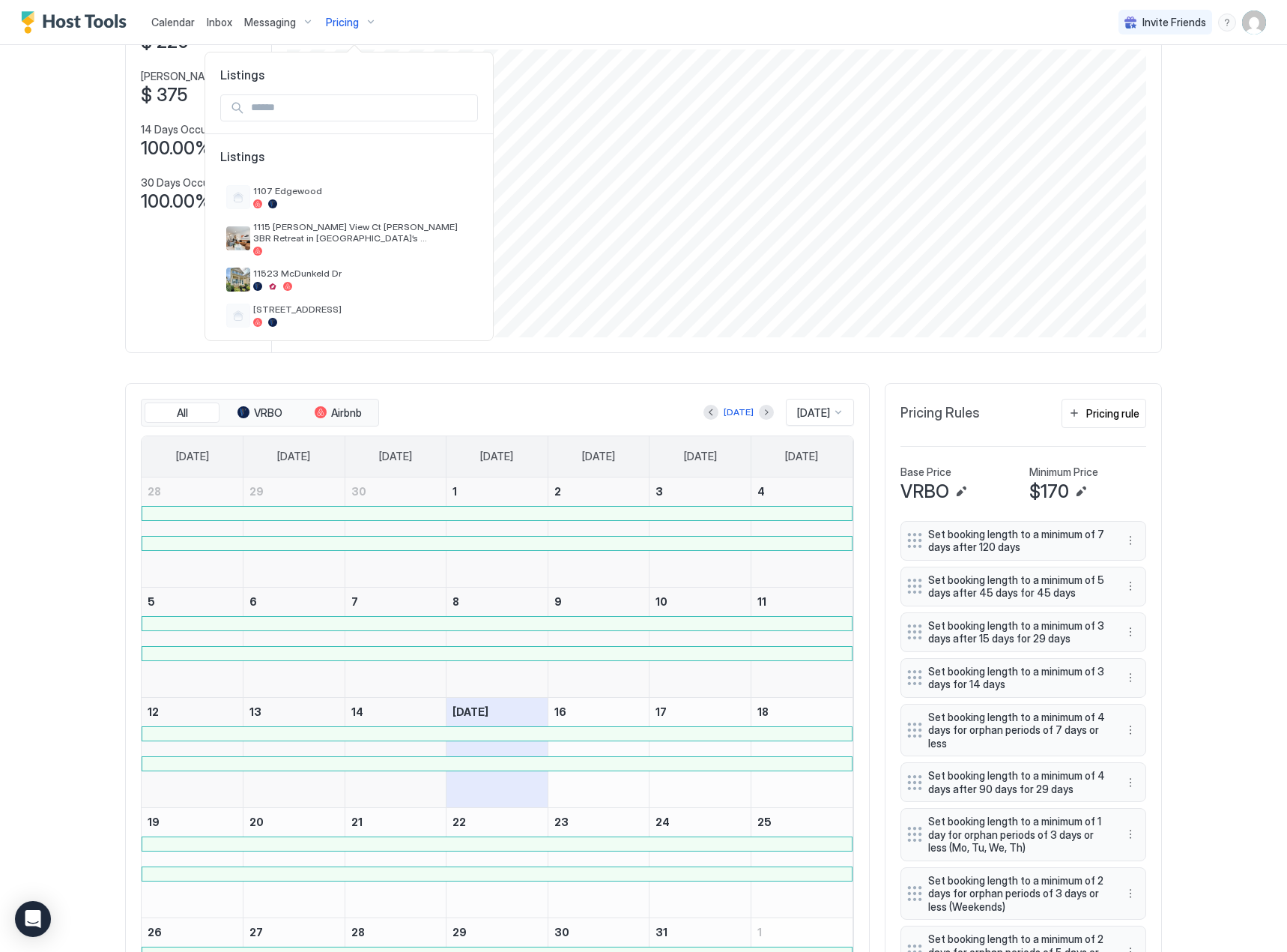
click at [329, 110] on input "Input Field" at bounding box center [361, 108] width 232 height 26
type input "***"
click at [346, 185] on span "939 [PERSON_NAME]" at bounding box center [315, 191] width 122 height 11
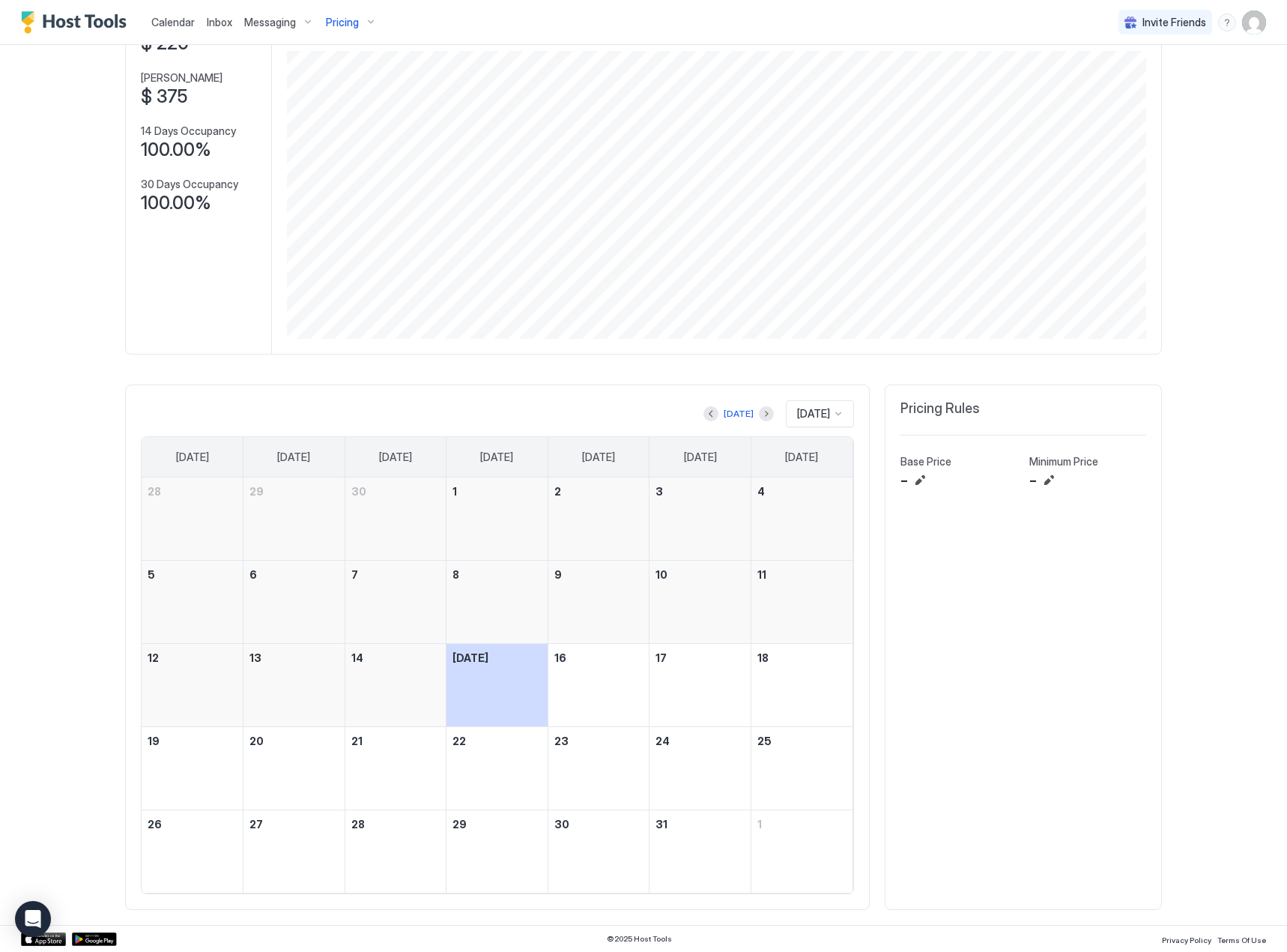
scroll to position [118, 0]
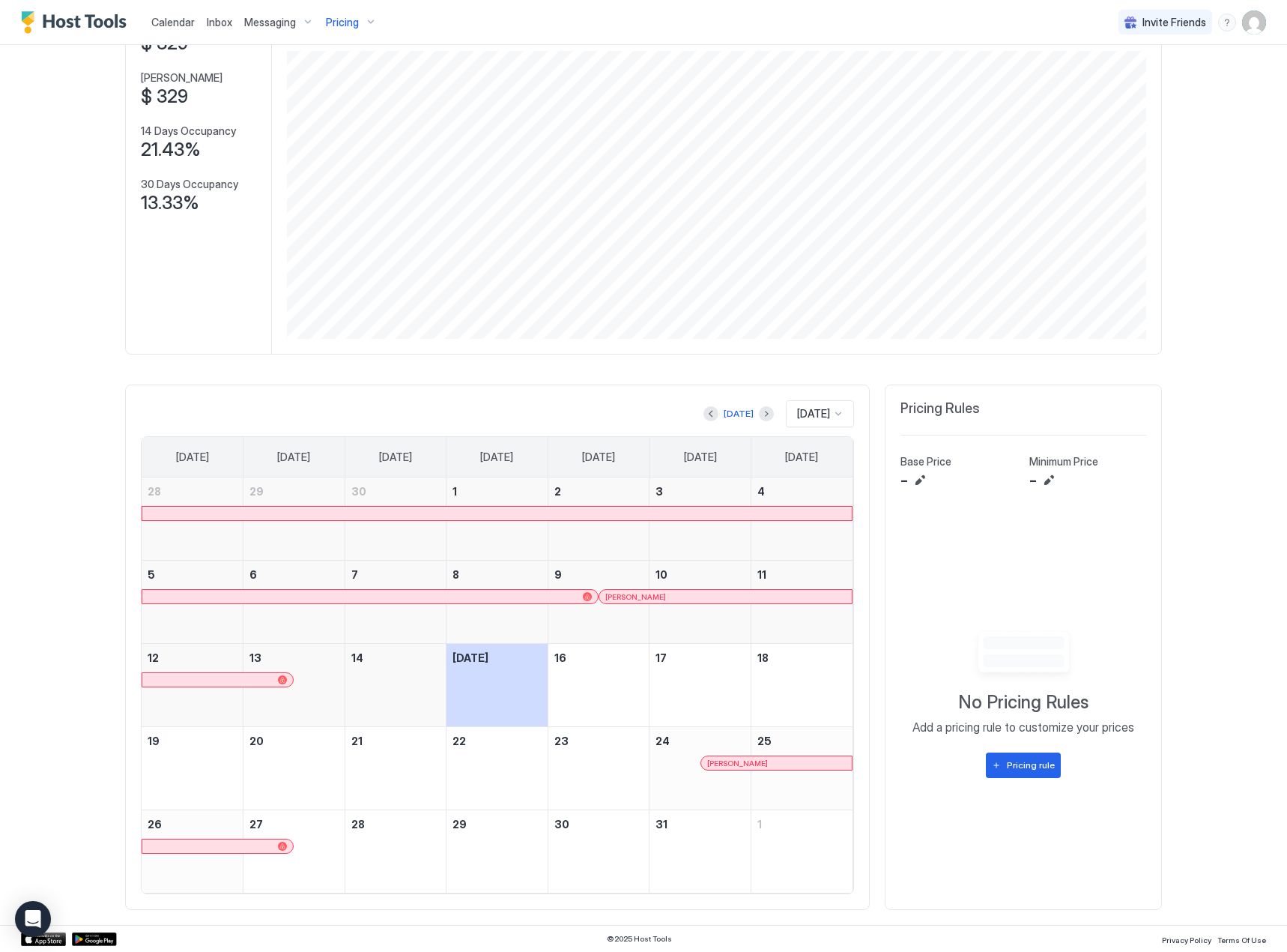
click at [648, 599] on div "[PERSON_NAME]" at bounding box center [726, 596] width 241 height 9
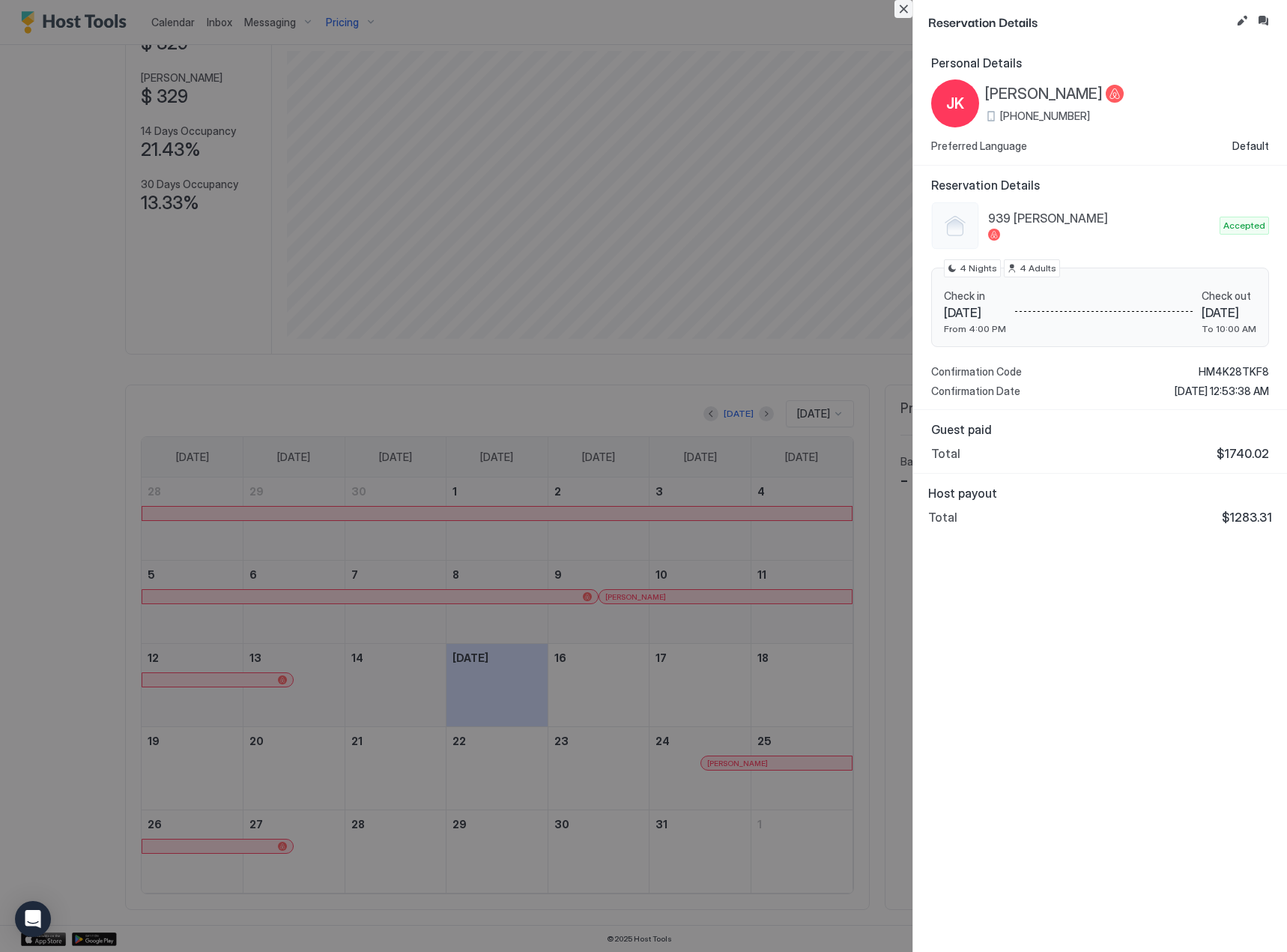
click at [909, 9] on button "Close" at bounding box center [903, 9] width 18 height 18
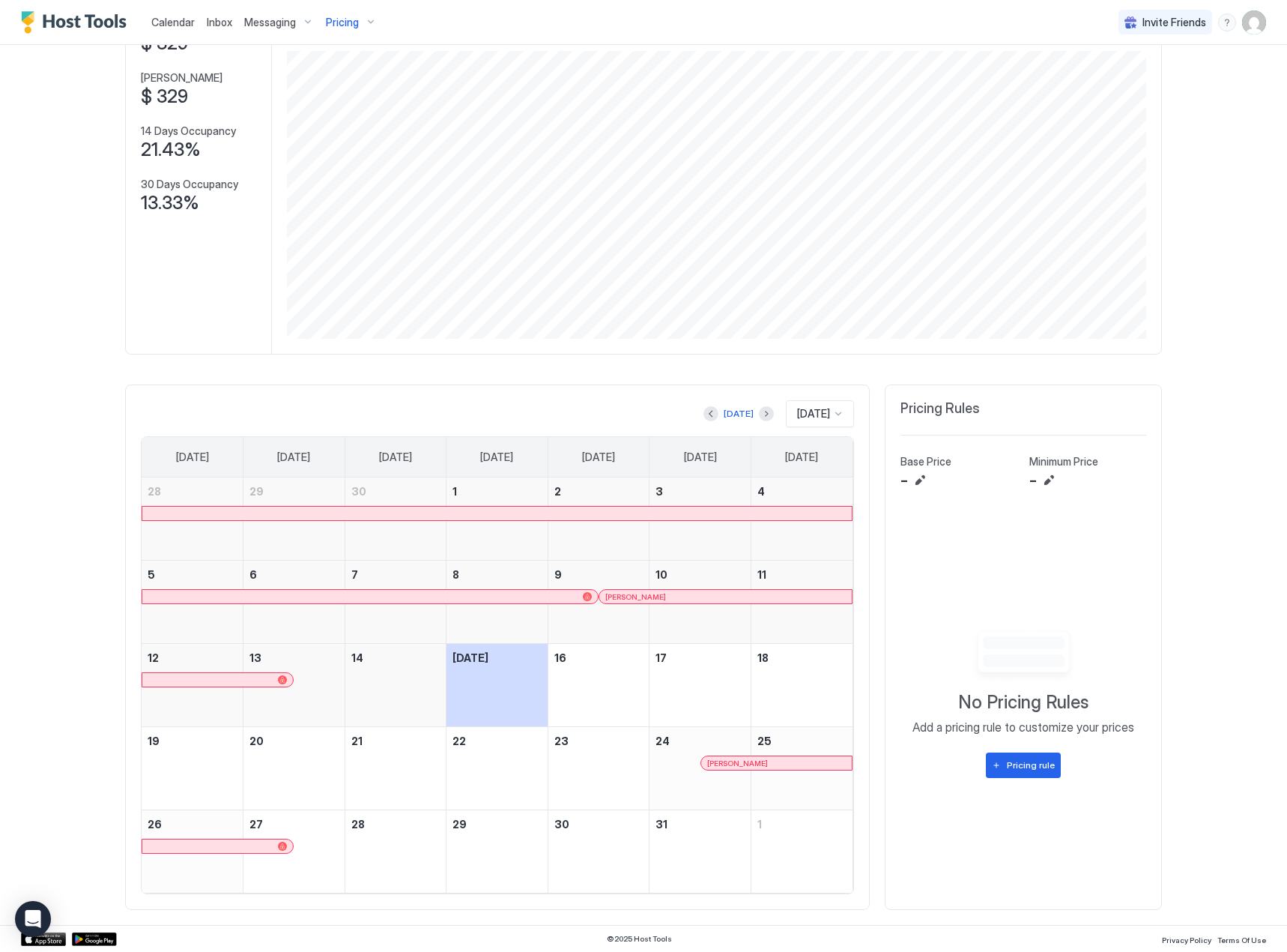
click at [746, 755] on link "[PERSON_NAME]" at bounding box center [777, 763] width 152 height 15
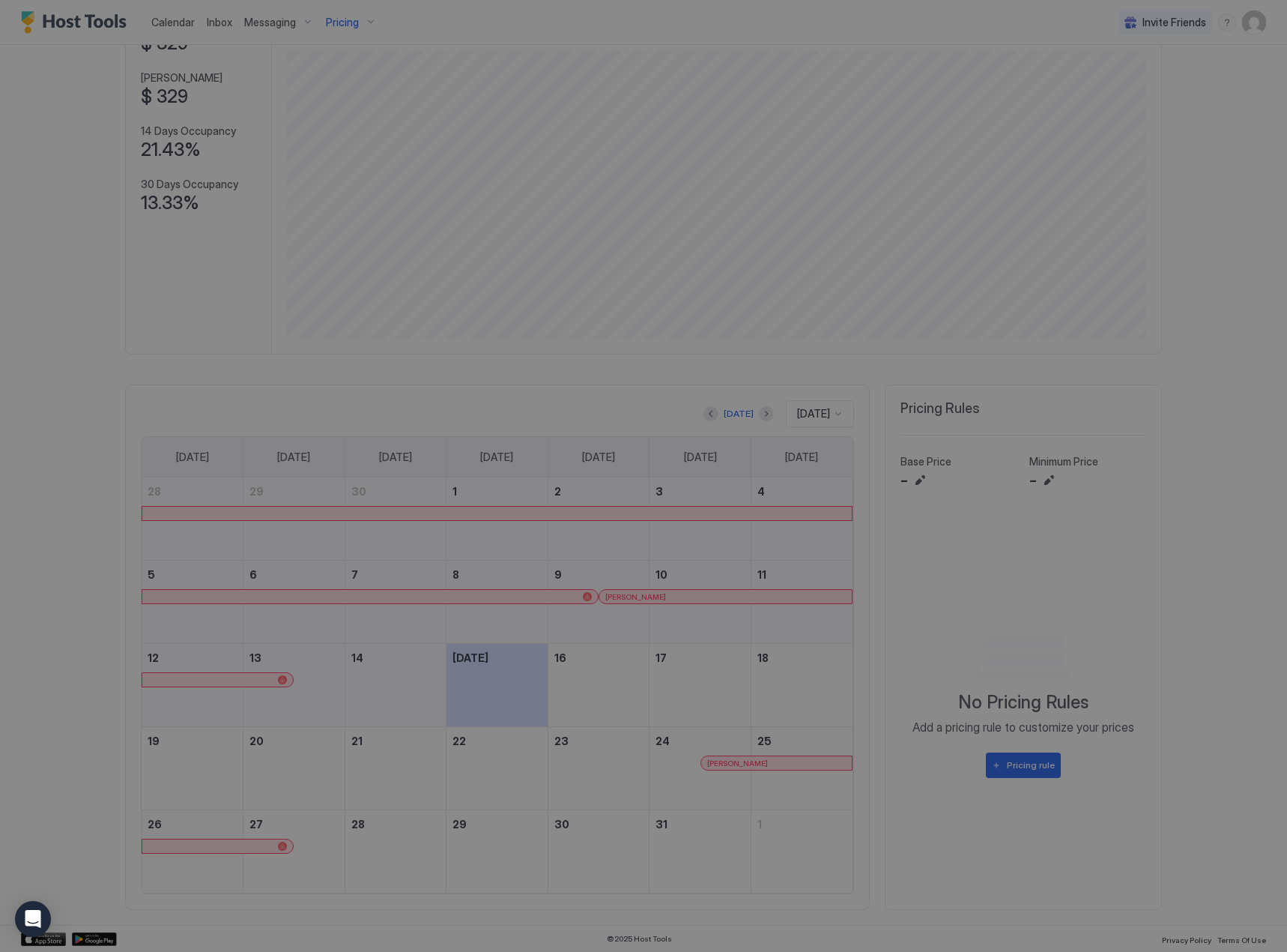
click at [746, 762] on div at bounding box center [643, 476] width 1287 height 952
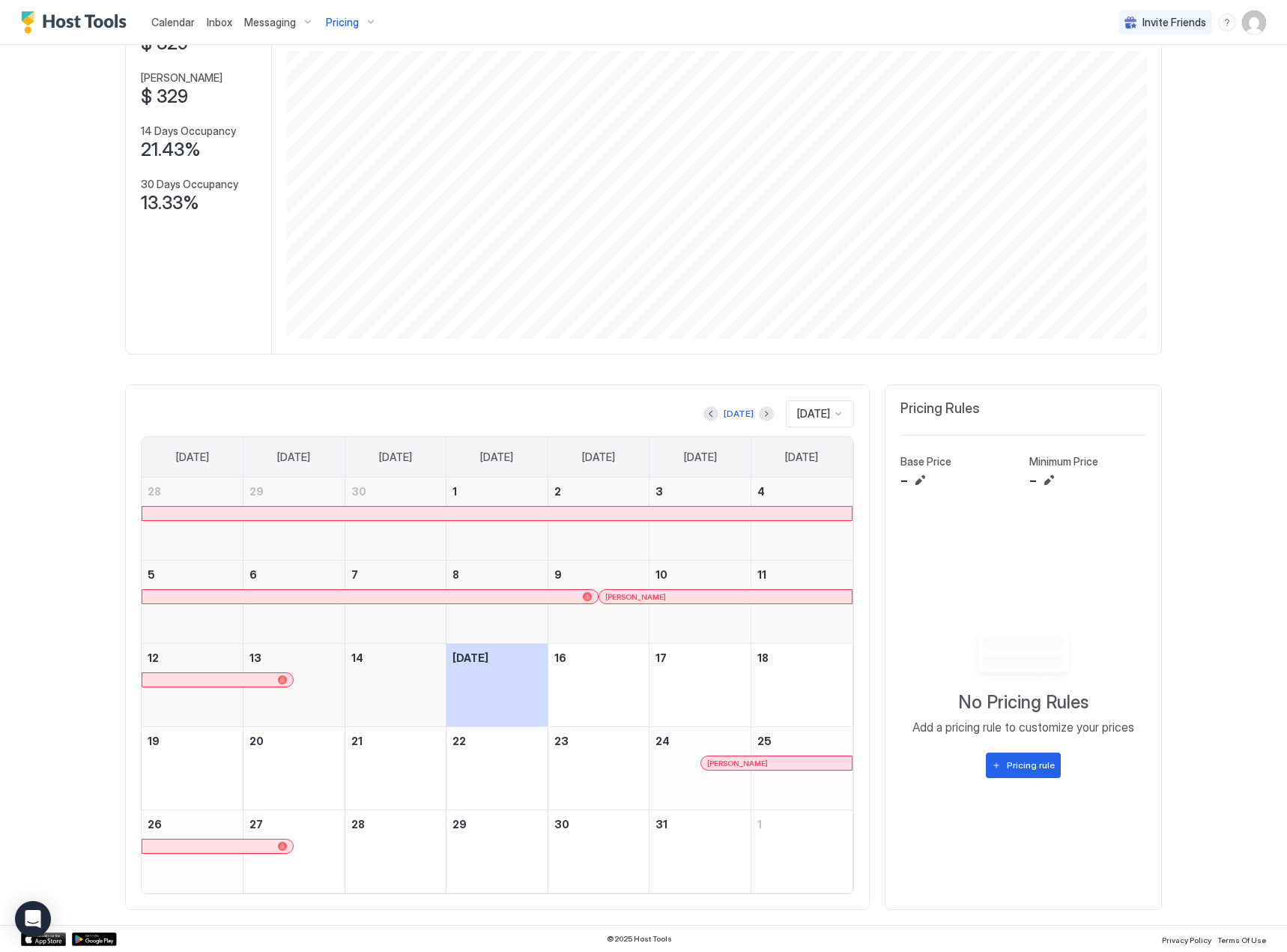
click at [349, 22] on span "Pricing" at bounding box center [342, 22] width 33 height 14
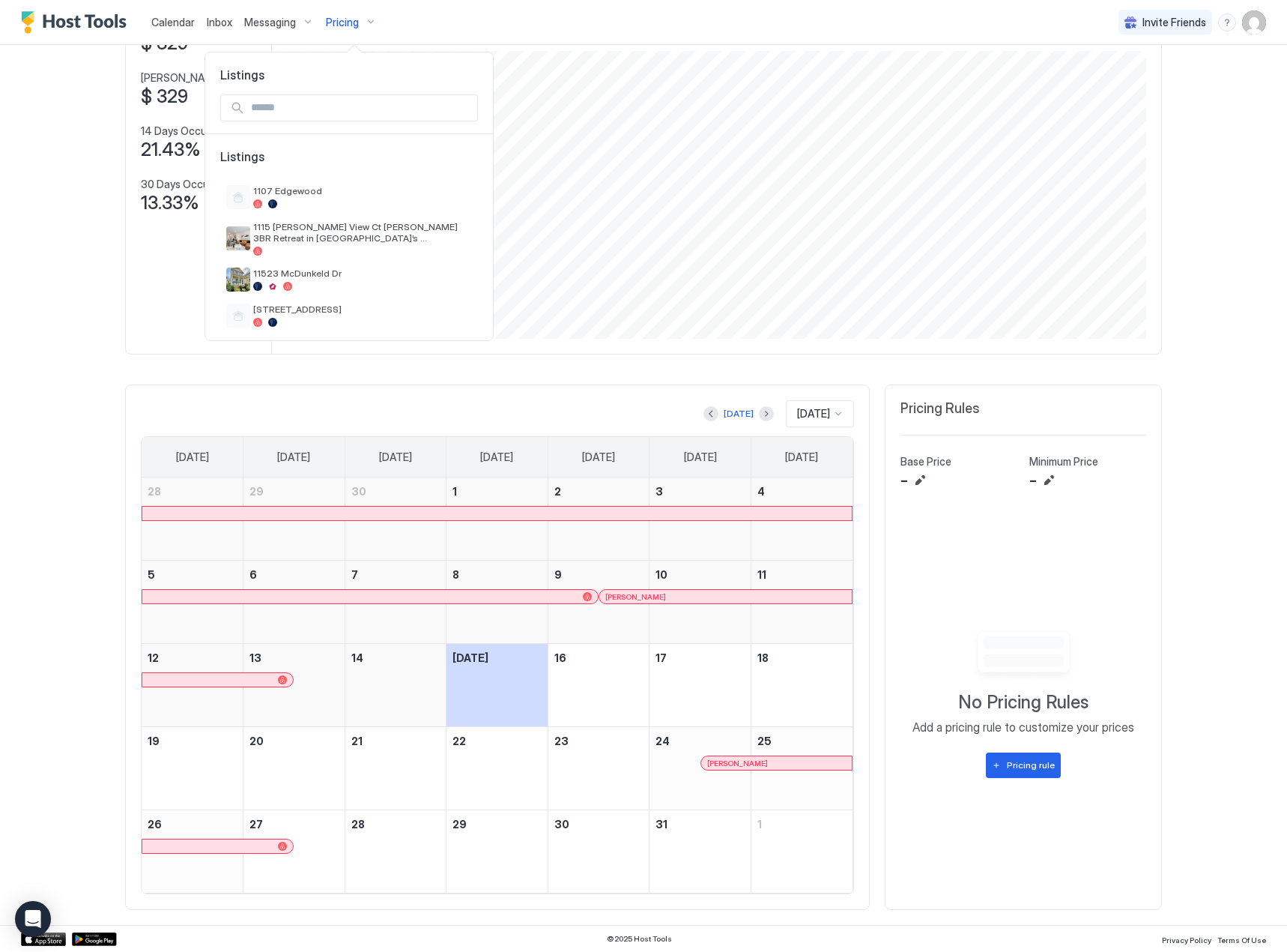
click at [335, 121] on div at bounding box center [349, 108] width 258 height 27
click at [350, 113] on input "Input Field" at bounding box center [361, 108] width 232 height 26
type input "**"
click at [327, 189] on span "1107 Edgewood" at bounding box center [362, 191] width 219 height 11
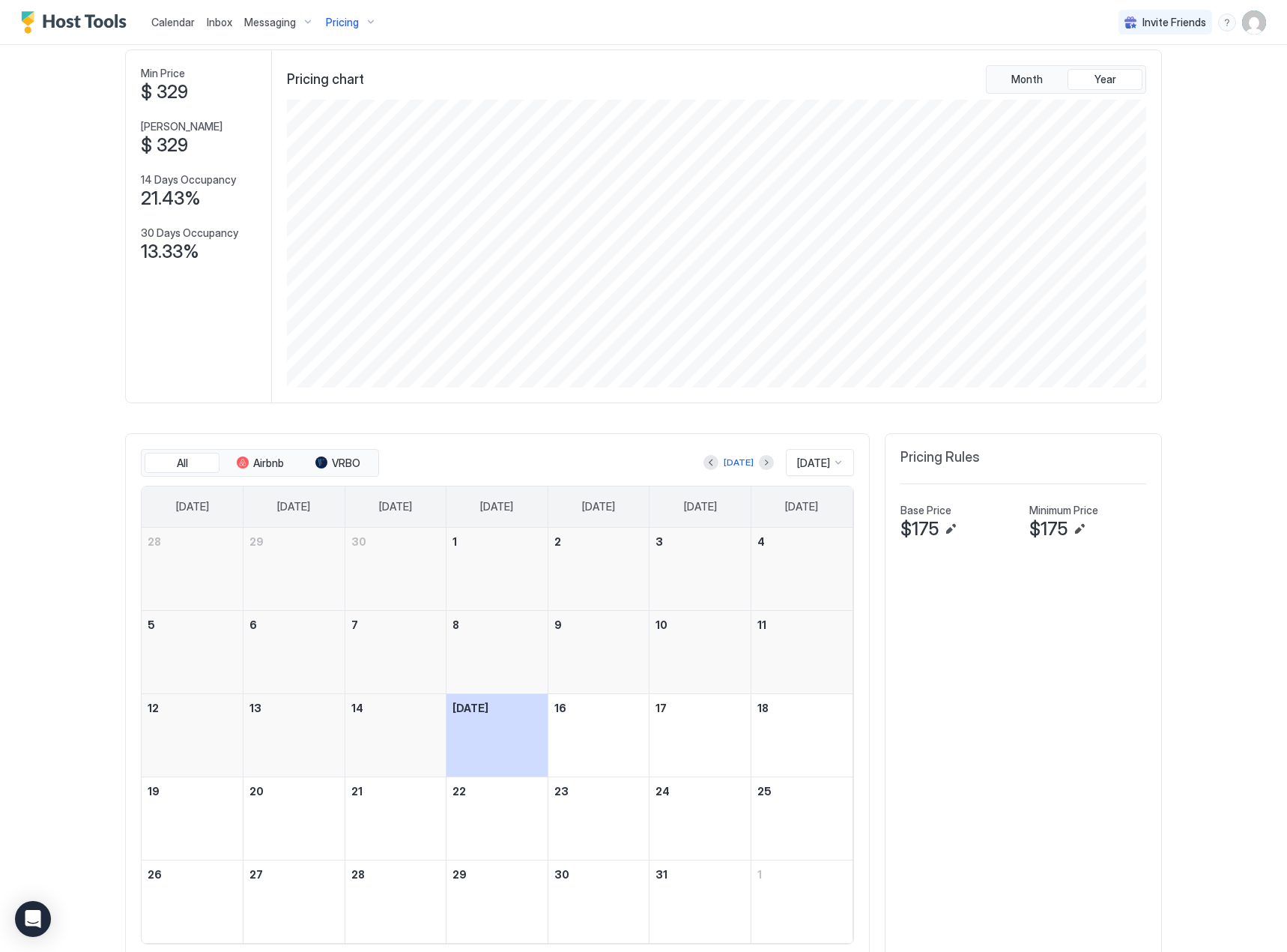
scroll to position [167, 0]
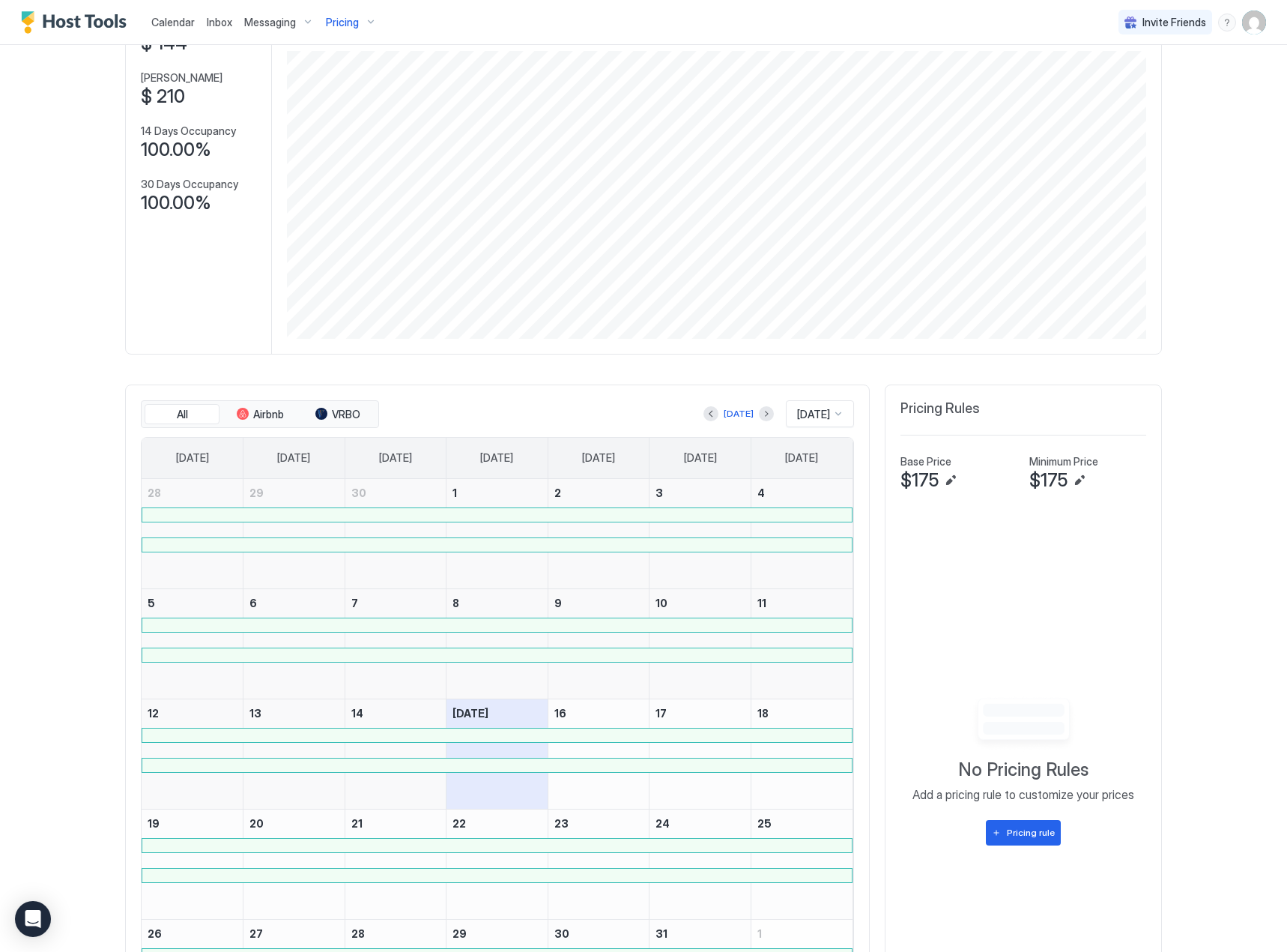
click at [335, 20] on span "Pricing" at bounding box center [342, 22] width 33 height 14
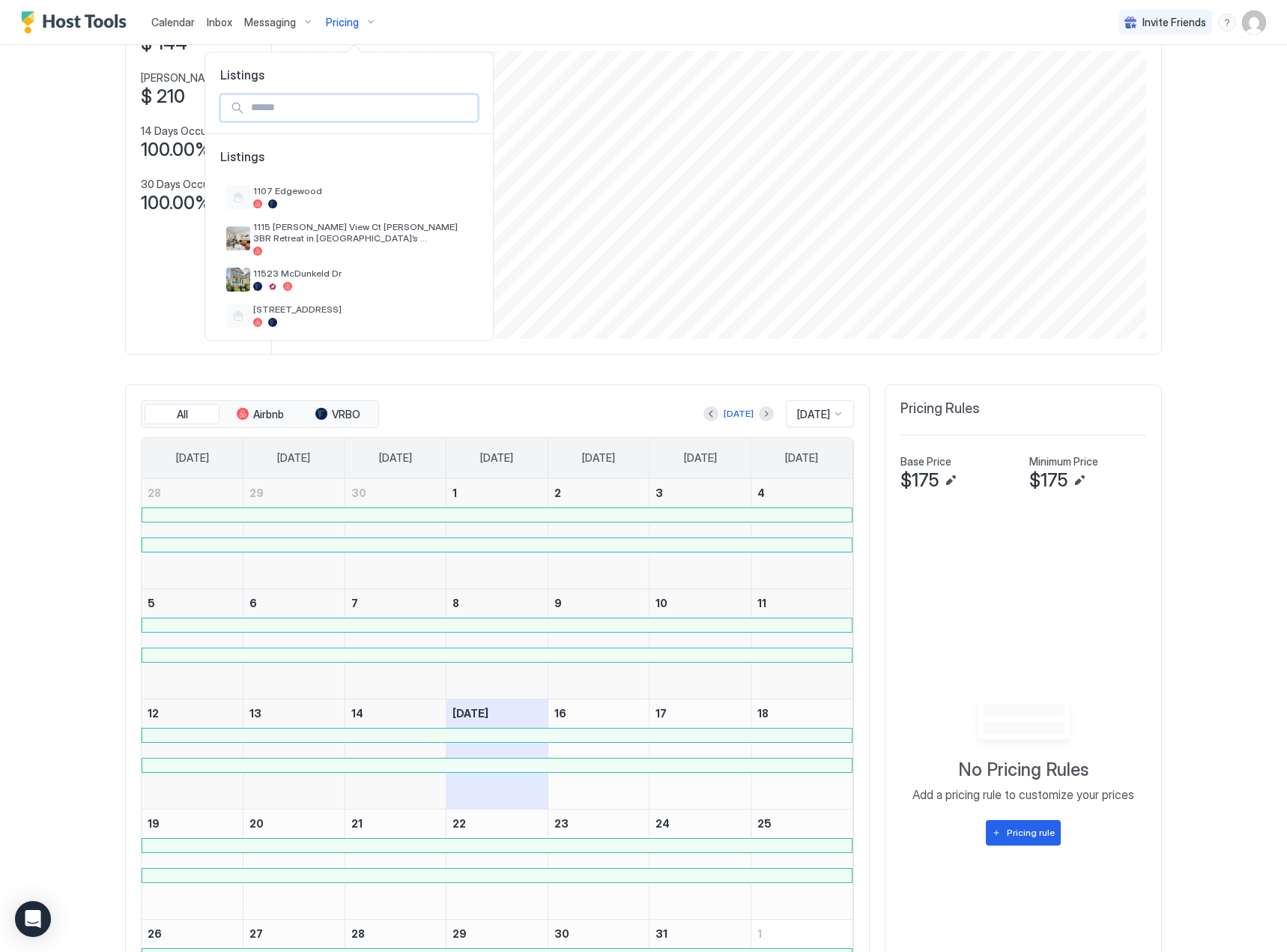
click at [356, 103] on input "Input Field" at bounding box center [361, 108] width 232 height 26
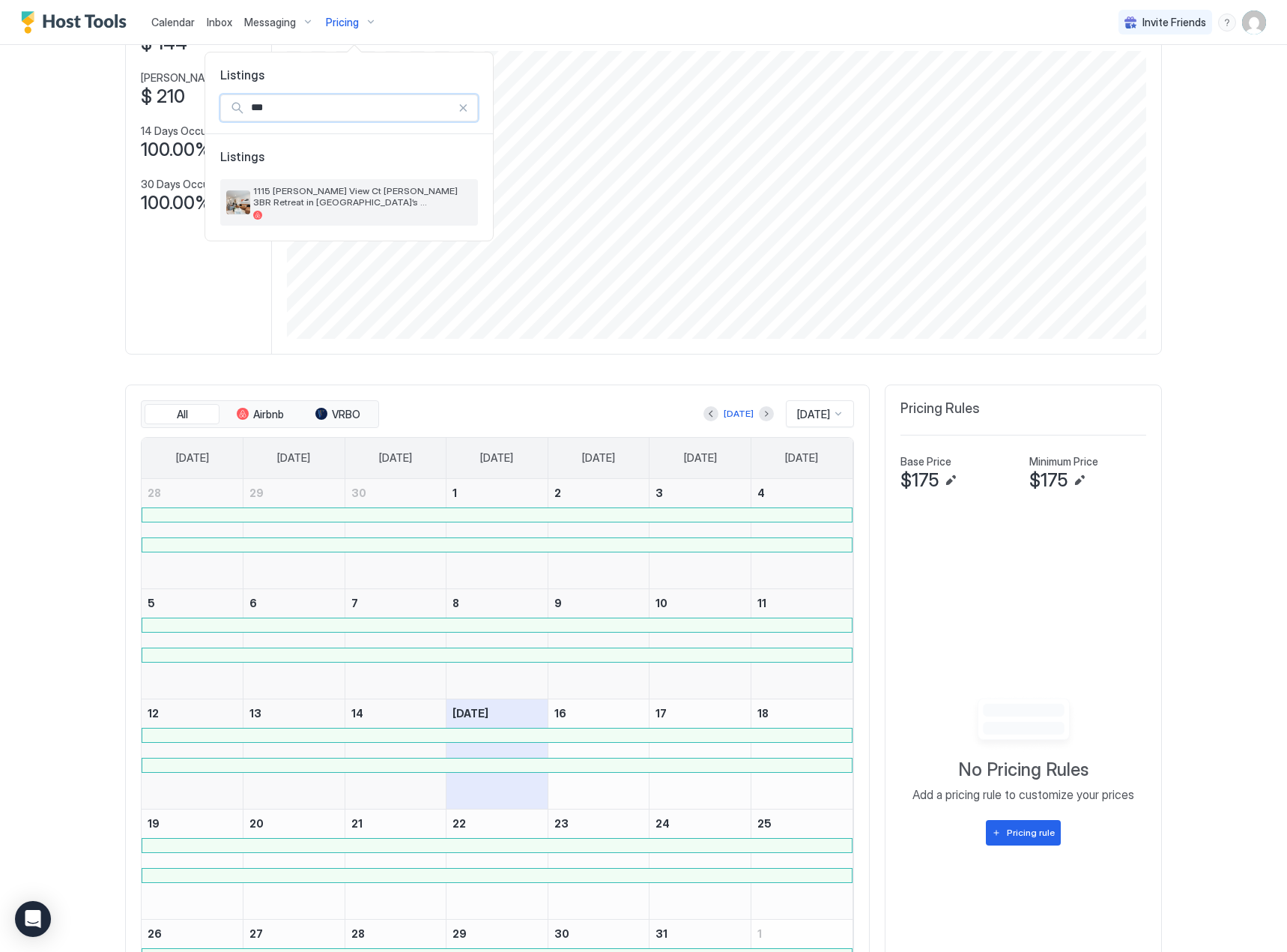
type input "***"
click at [337, 209] on div "1115 [PERSON_NAME] View Ct [PERSON_NAME] 3BR Retreat in [GEOGRAPHIC_DATA]’s [GE…" at bounding box center [362, 202] width 219 height 35
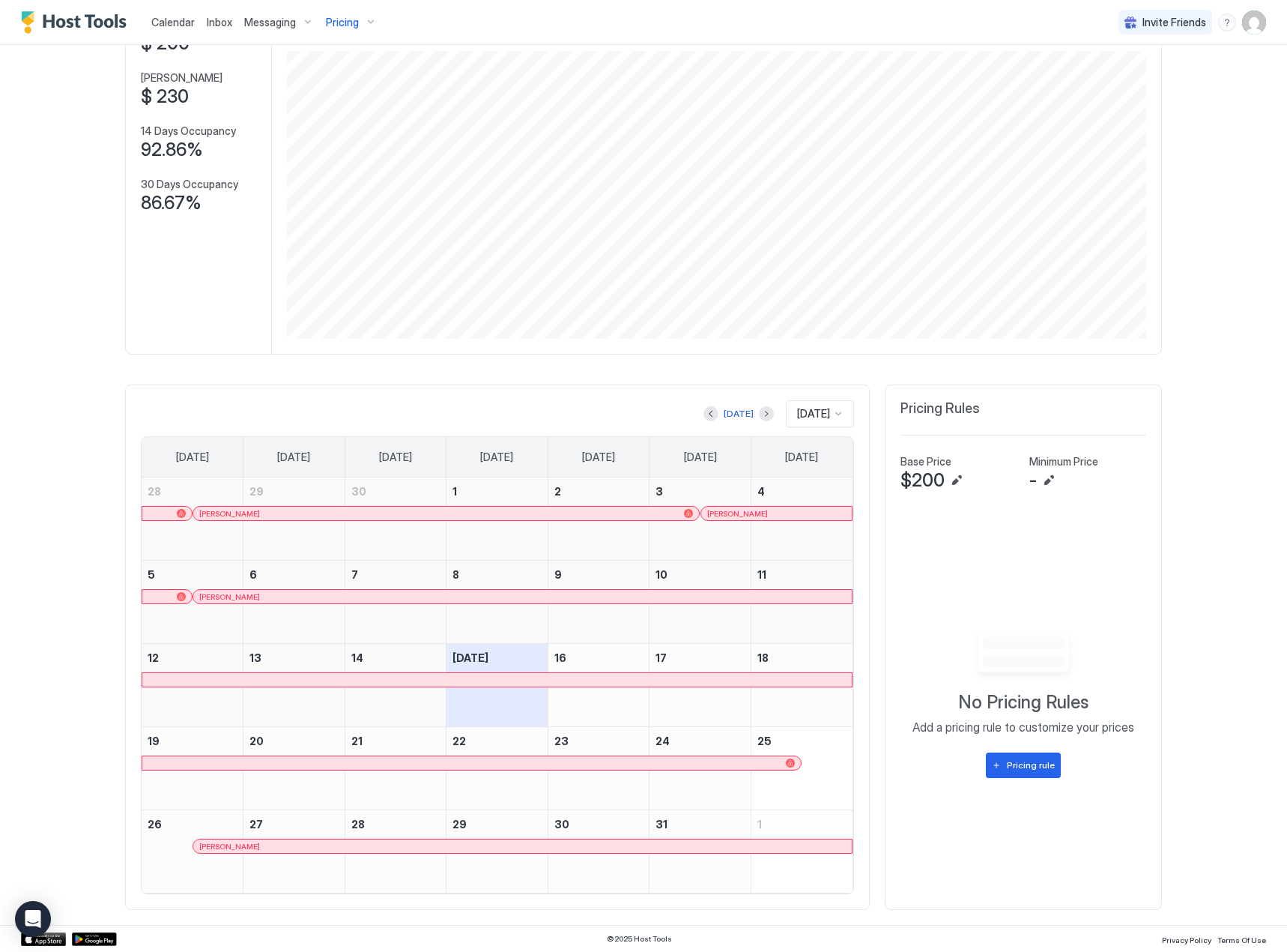
click at [737, 507] on div "[PERSON_NAME]" at bounding box center [777, 514] width 151 height 14
click at [439, 596] on div "[PERSON_NAME]" at bounding box center [522, 596] width 646 height 9
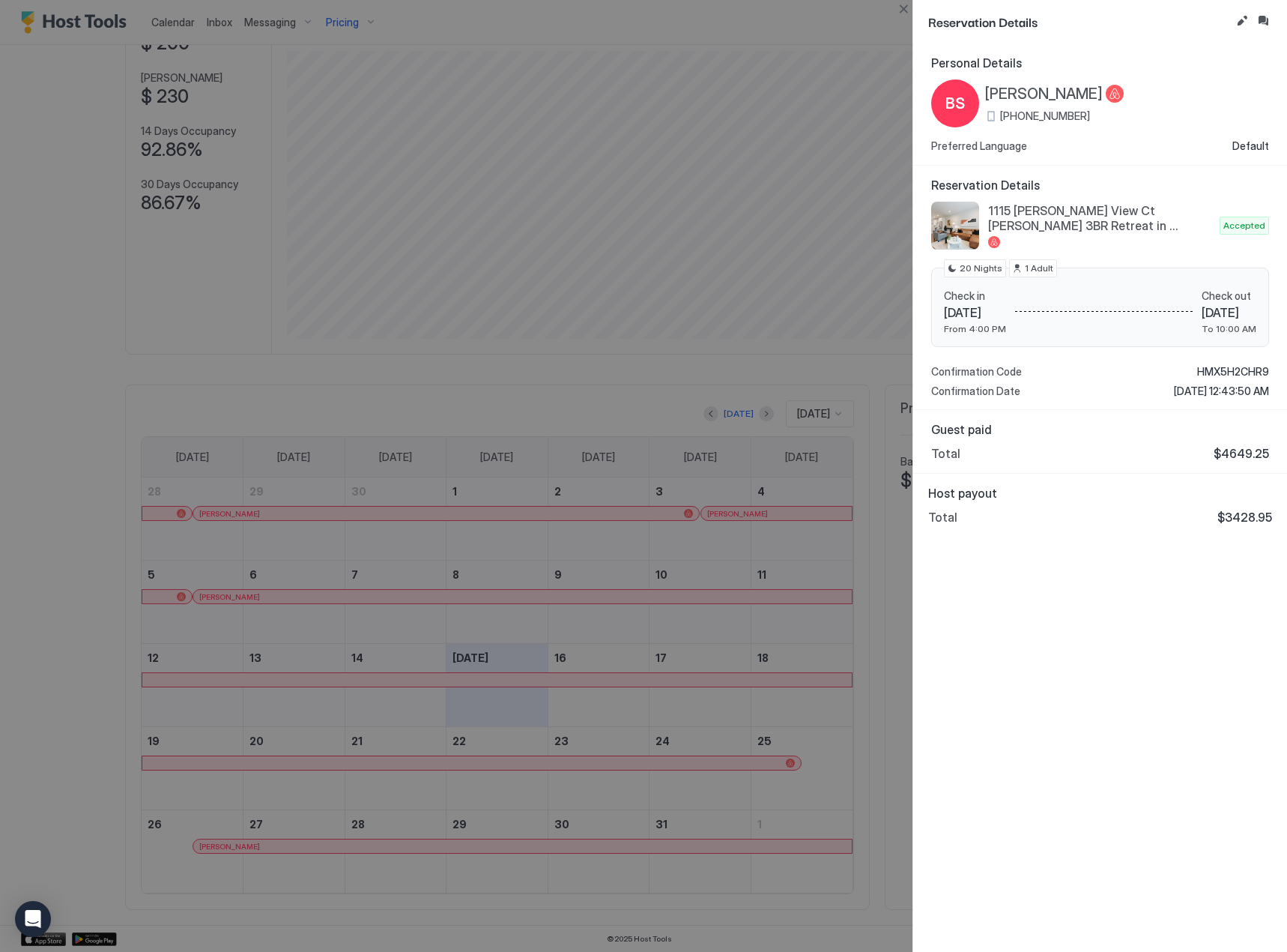
click at [753, 532] on div at bounding box center [643, 476] width 1287 height 952
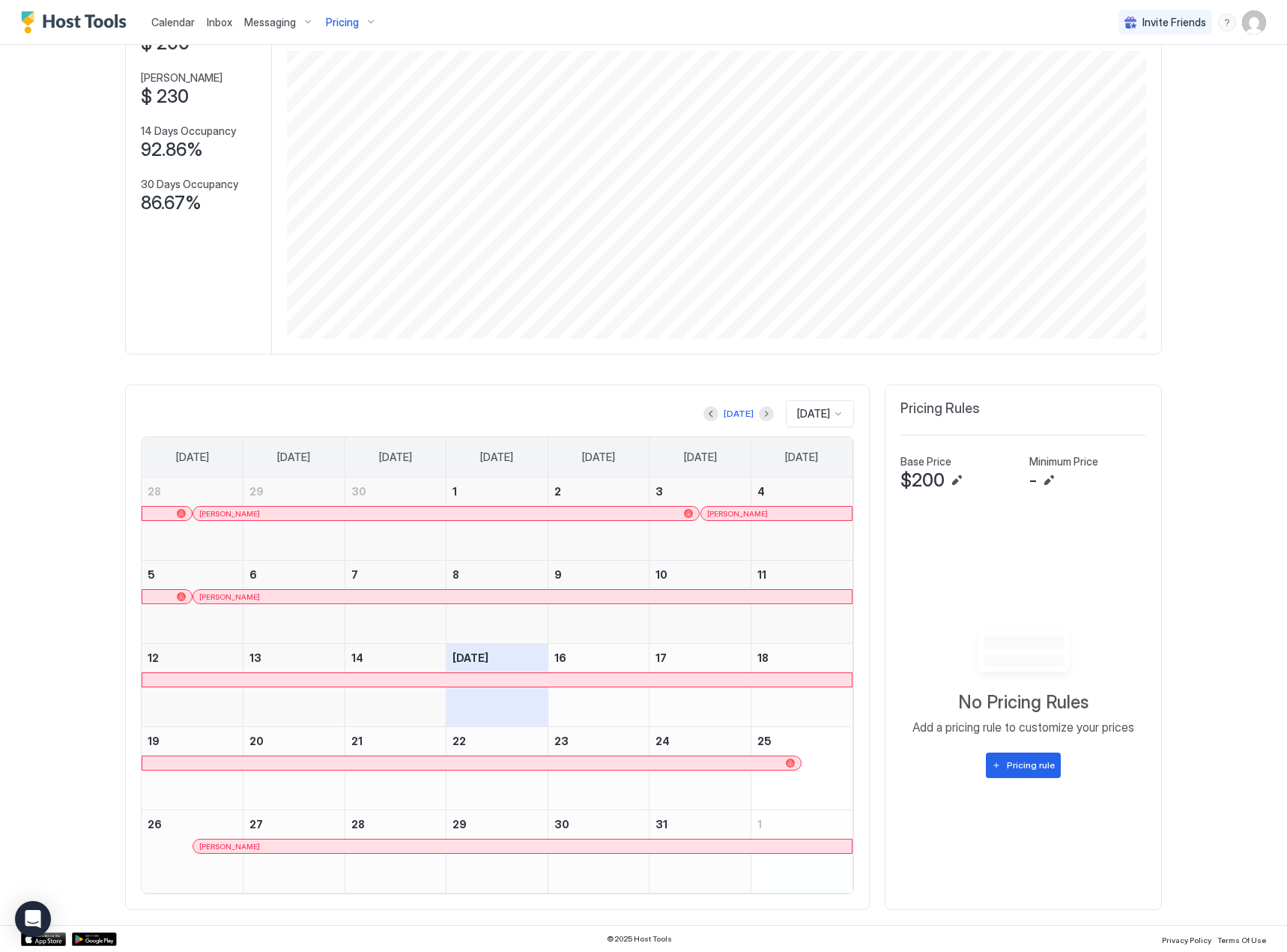
click at [448, 847] on div "[PERSON_NAME]" at bounding box center [522, 846] width 646 height 9
click at [344, 29] on div "Pricing" at bounding box center [351, 22] width 63 height 26
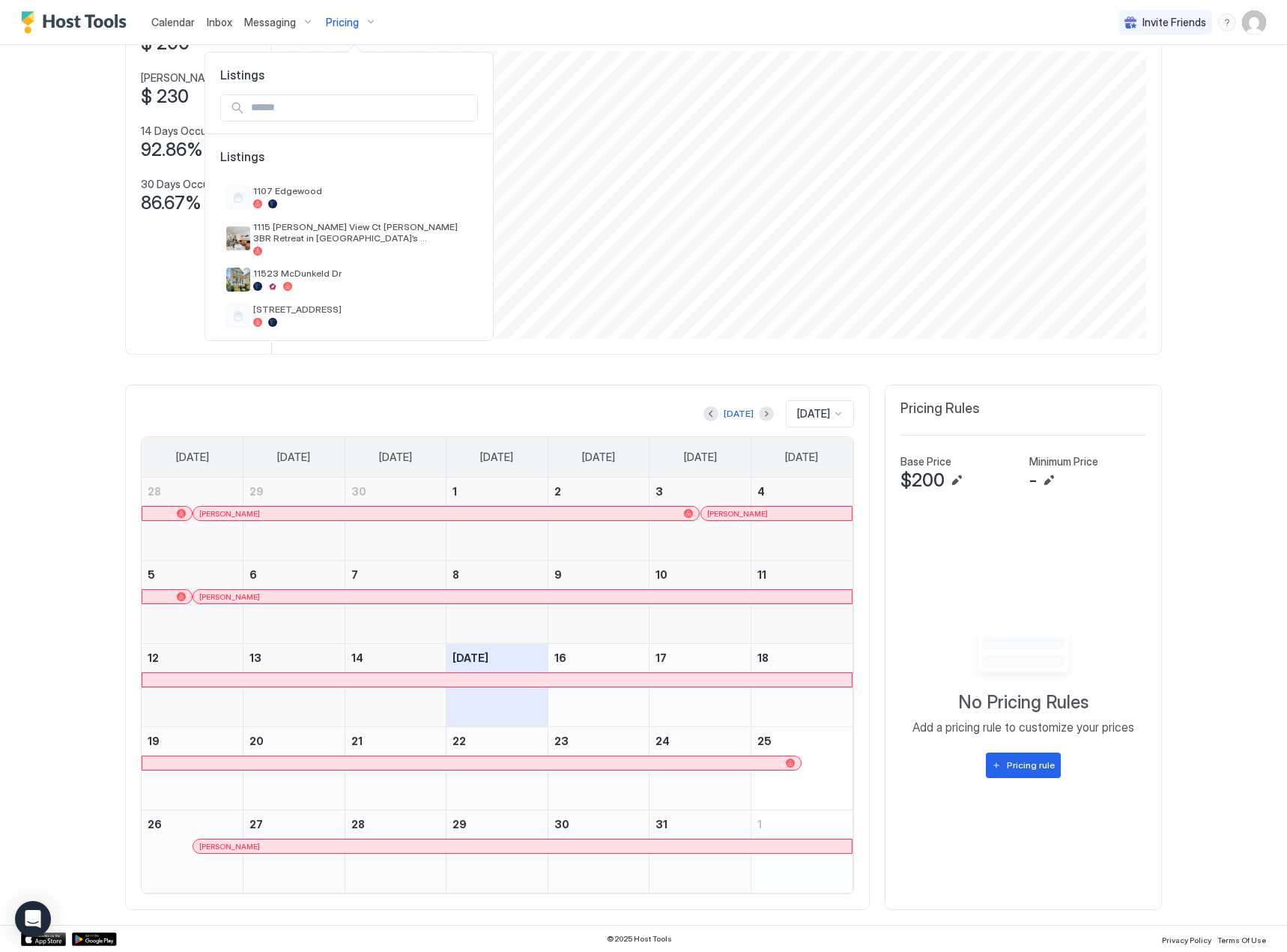
click at [282, 117] on input "Input Field" at bounding box center [361, 108] width 232 height 26
type input "**"
click at [293, 185] on span "4676 [PERSON_NAME]" at bounding box center [315, 191] width 122 height 11
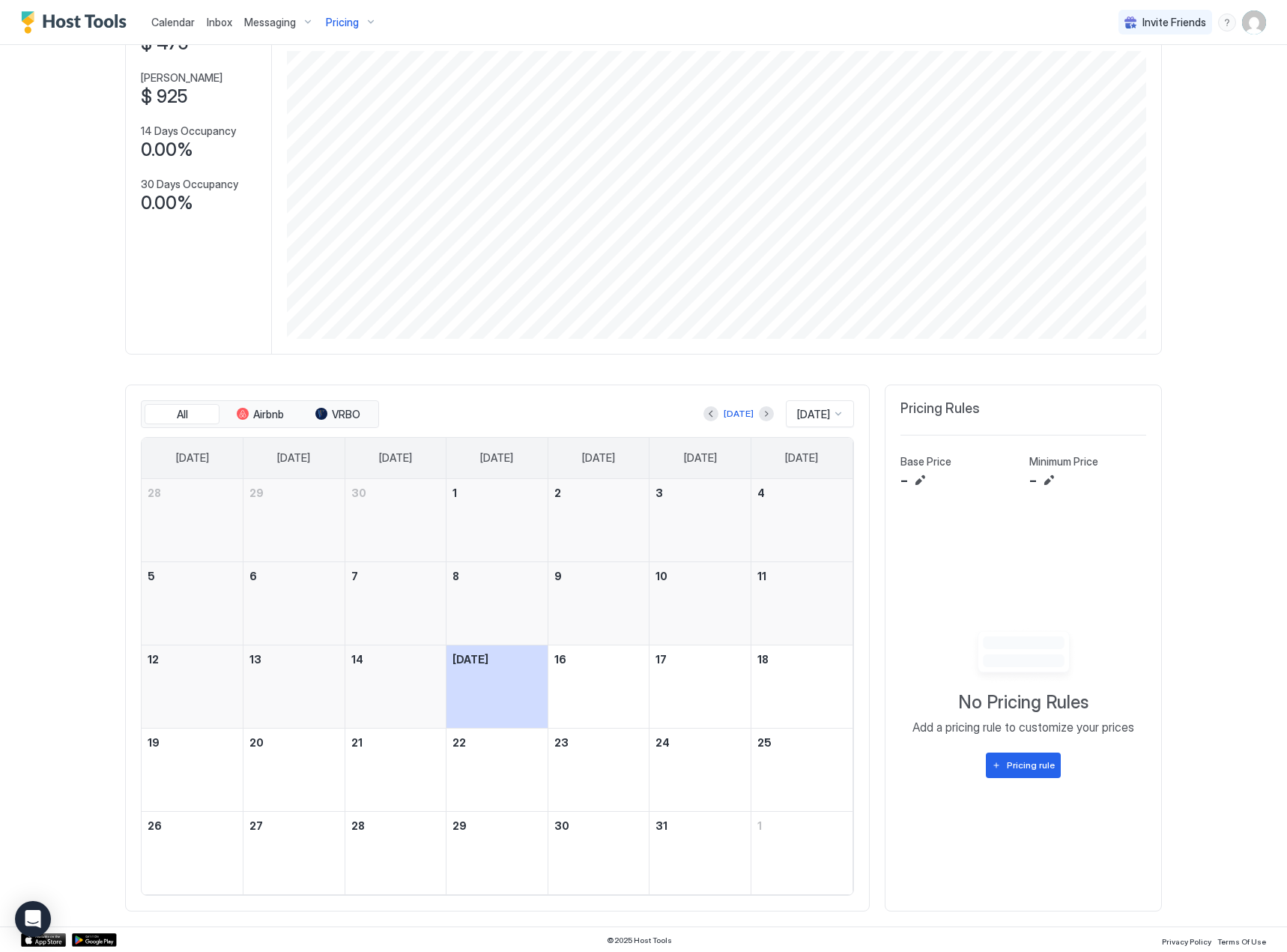
click at [345, 39] on button "Pricing" at bounding box center [351, 22] width 63 height 44
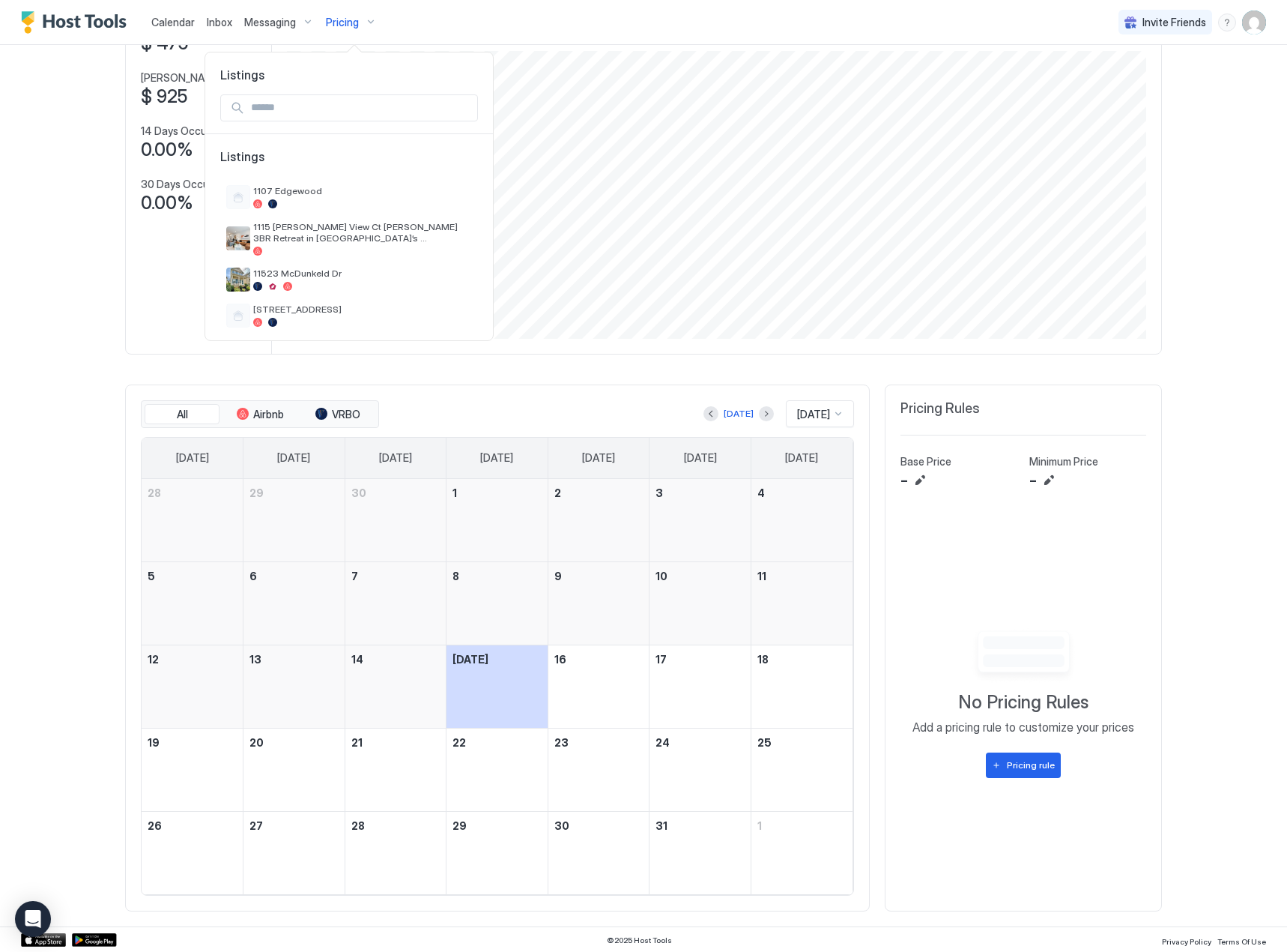
click at [346, 26] on div at bounding box center [643, 476] width 1287 height 952
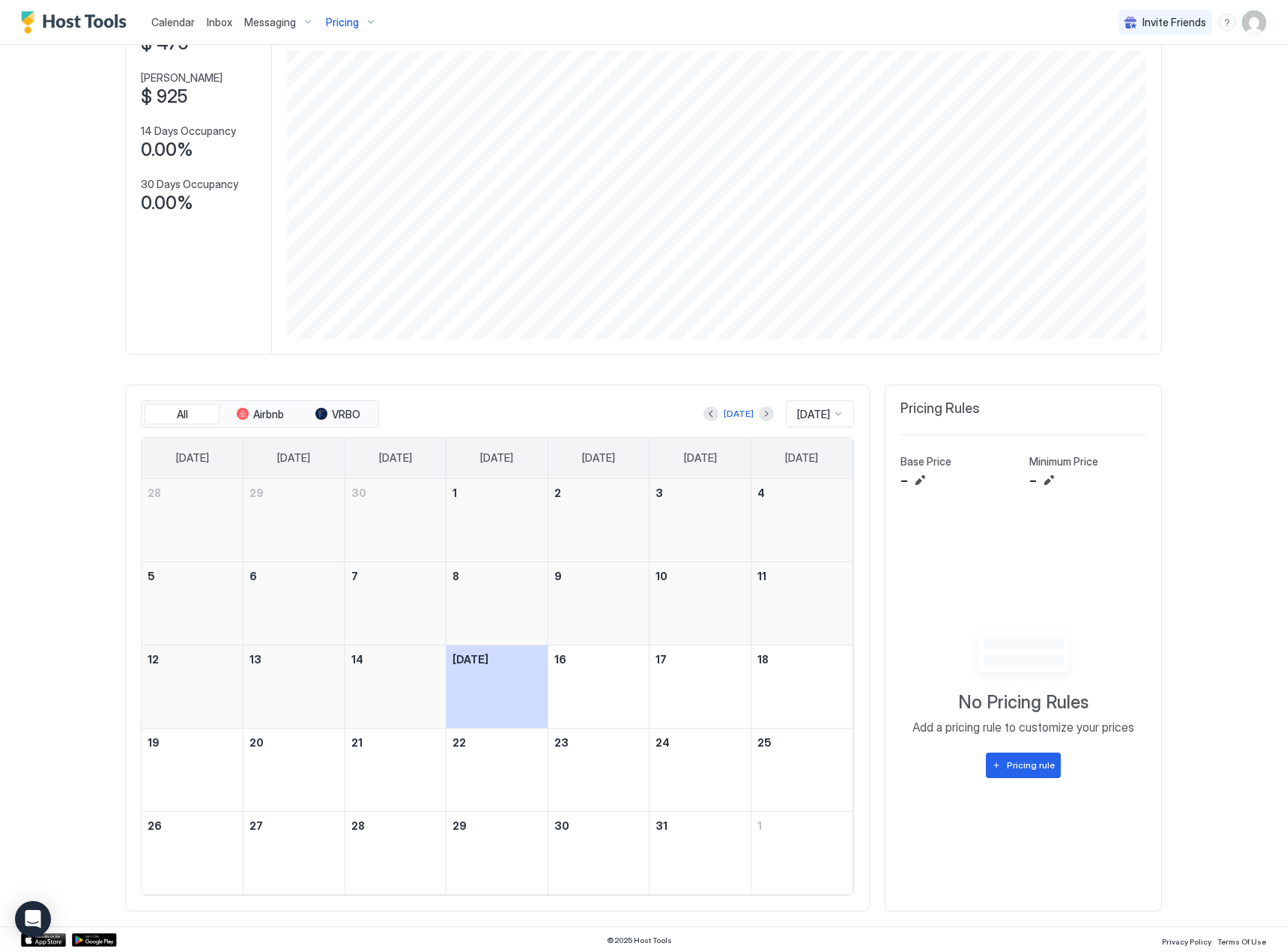
click at [339, 28] on span "Pricing" at bounding box center [342, 22] width 33 height 14
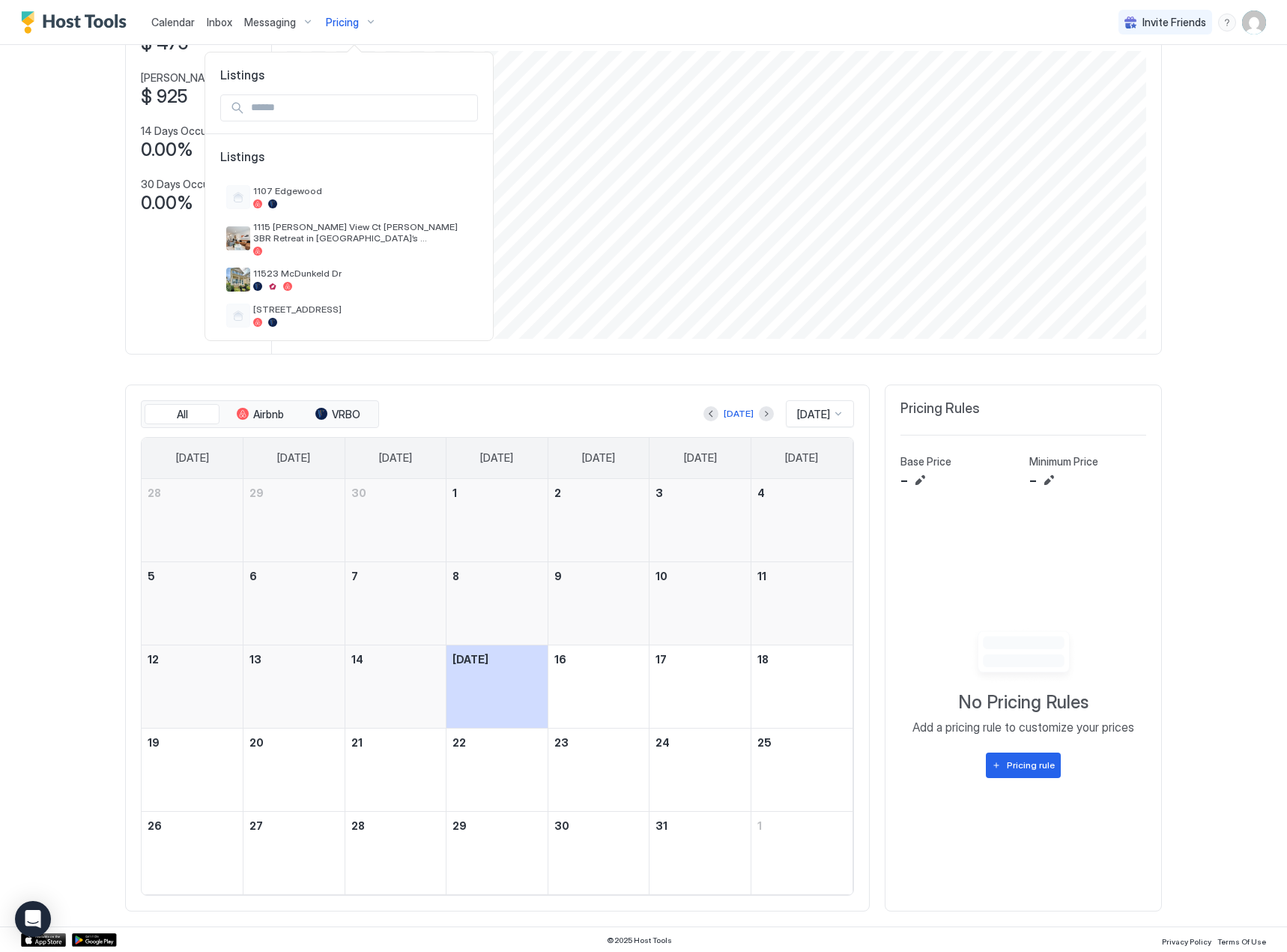
click at [374, 114] on input "Input Field" at bounding box center [361, 108] width 232 height 26
type input "*"
click at [319, 20] on div at bounding box center [643, 476] width 1287 height 952
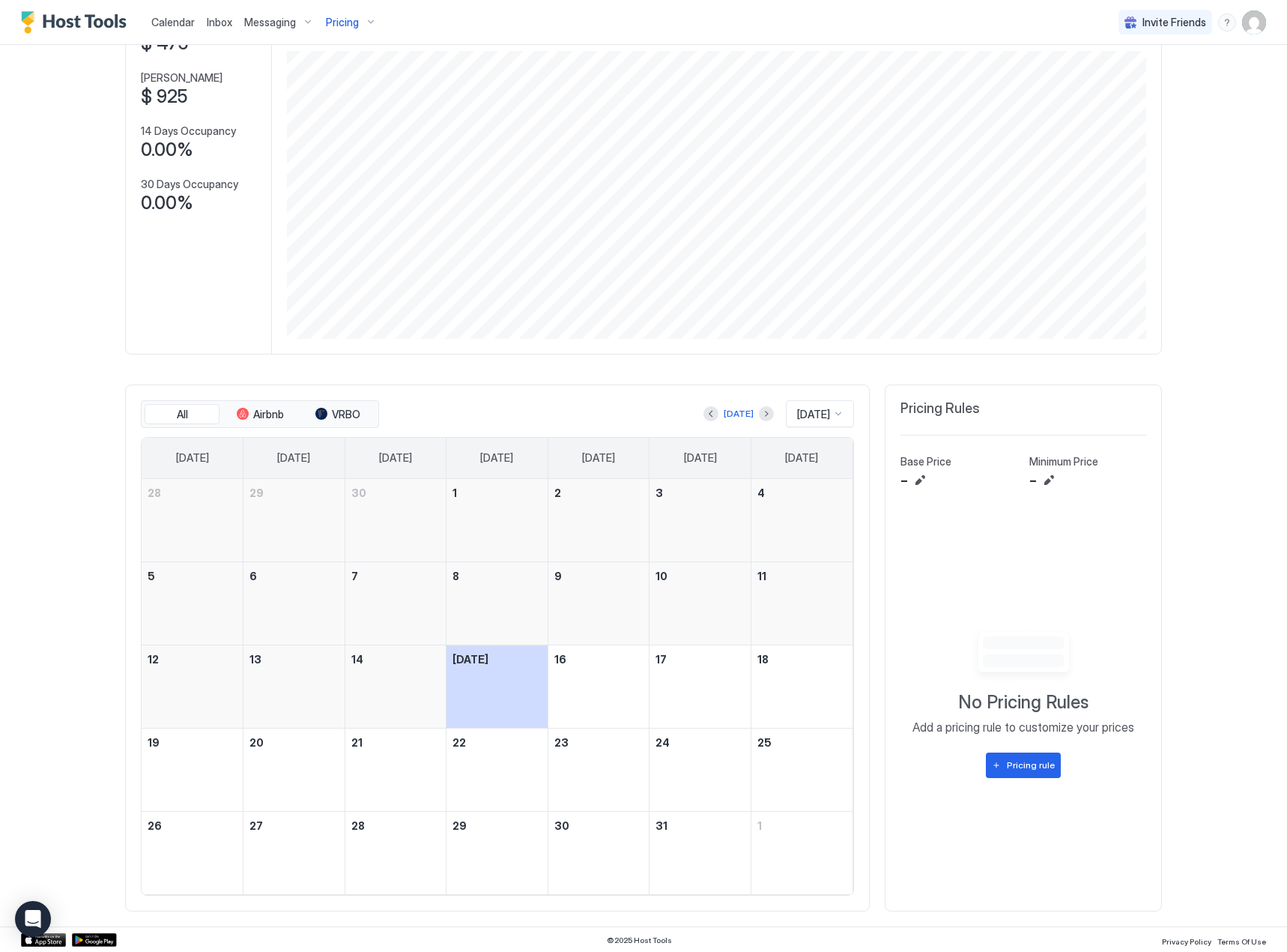
click at [339, 24] on span "Pricing" at bounding box center [342, 22] width 33 height 14
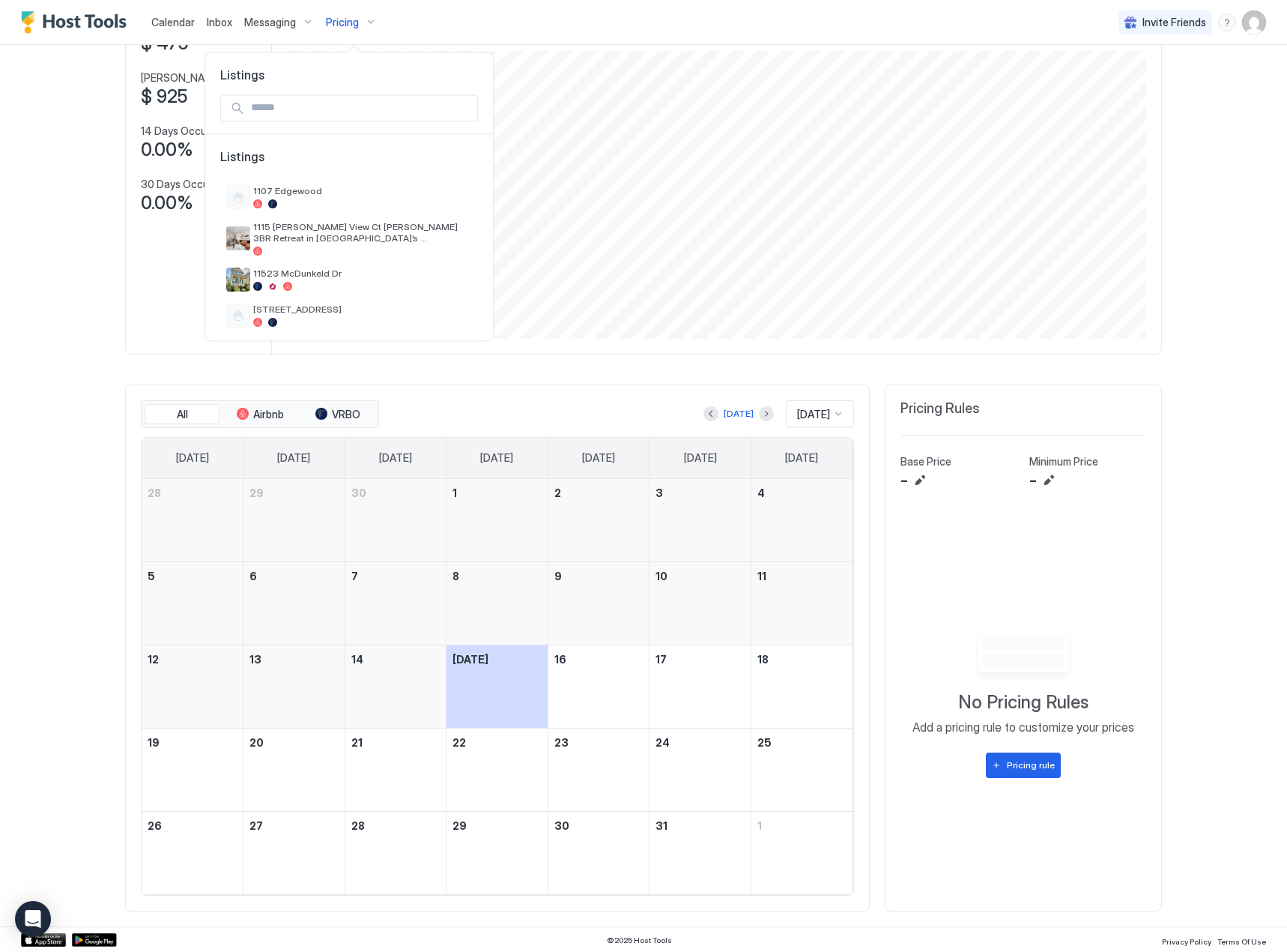
click at [322, 118] on input "Input Field" at bounding box center [361, 108] width 232 height 26
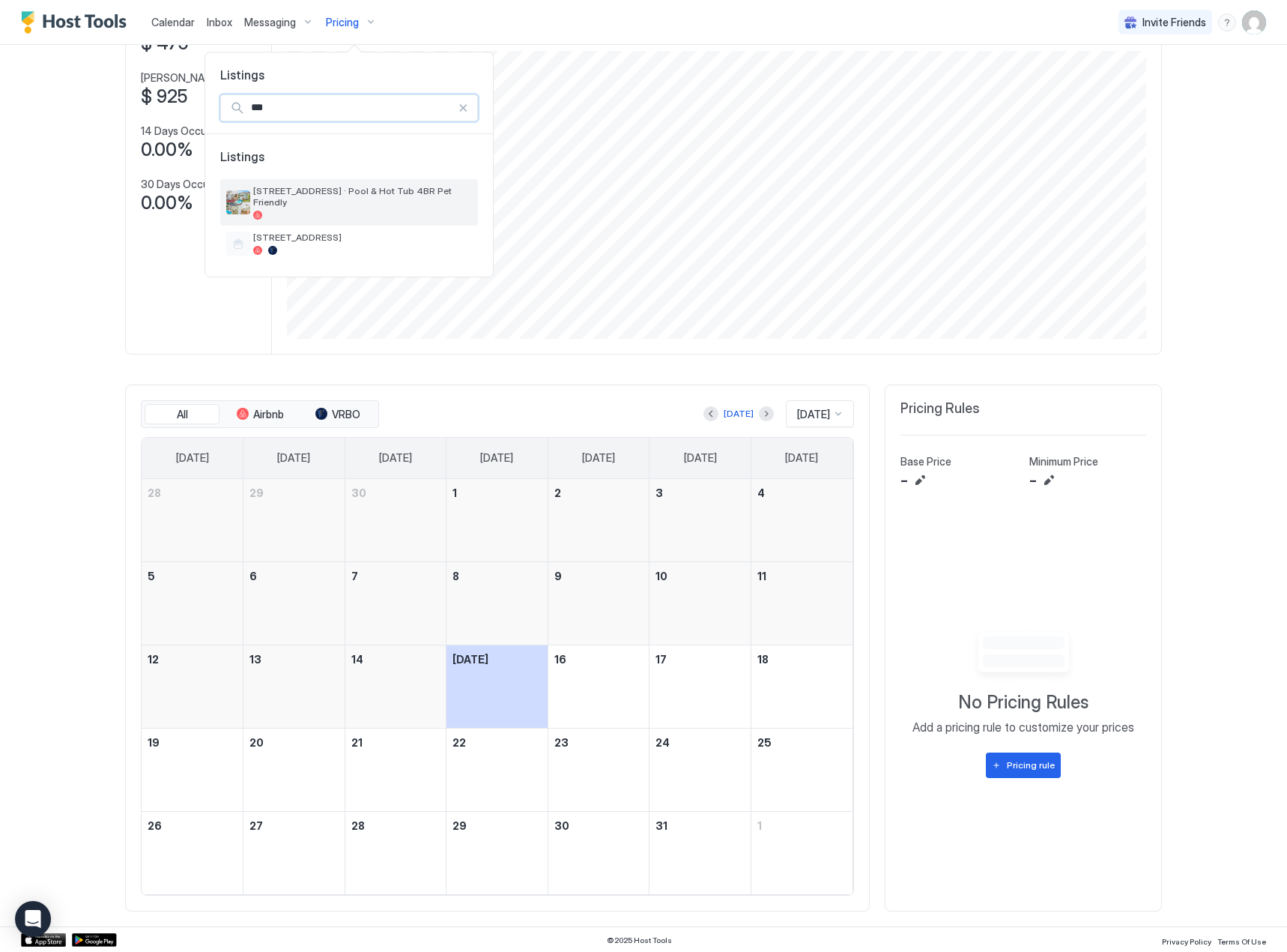
type input "***"
click at [453, 211] on div at bounding box center [362, 215] width 219 height 9
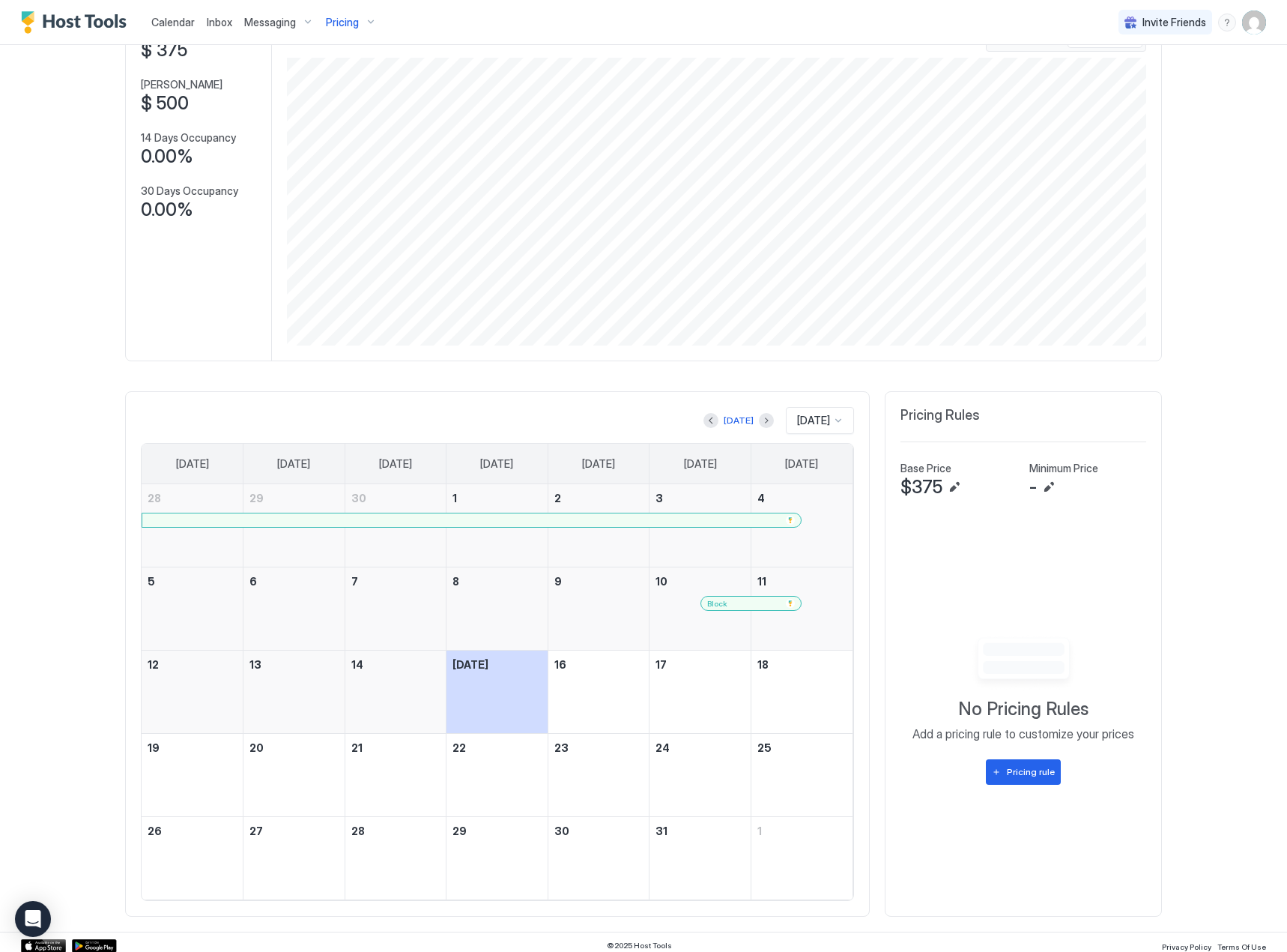
scroll to position [118, 0]
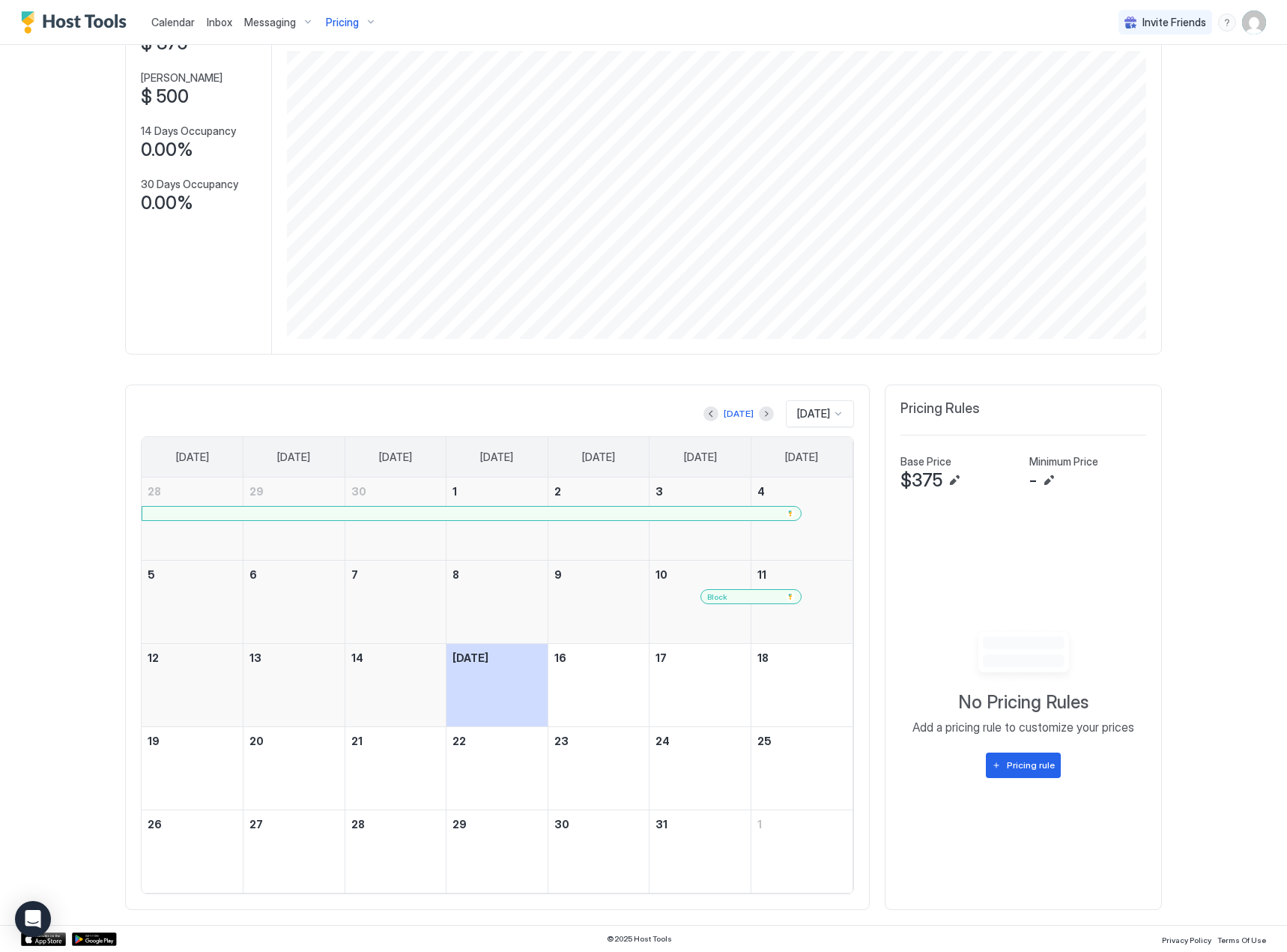
click at [374, 10] on div "Pricing" at bounding box center [351, 22] width 63 height 26
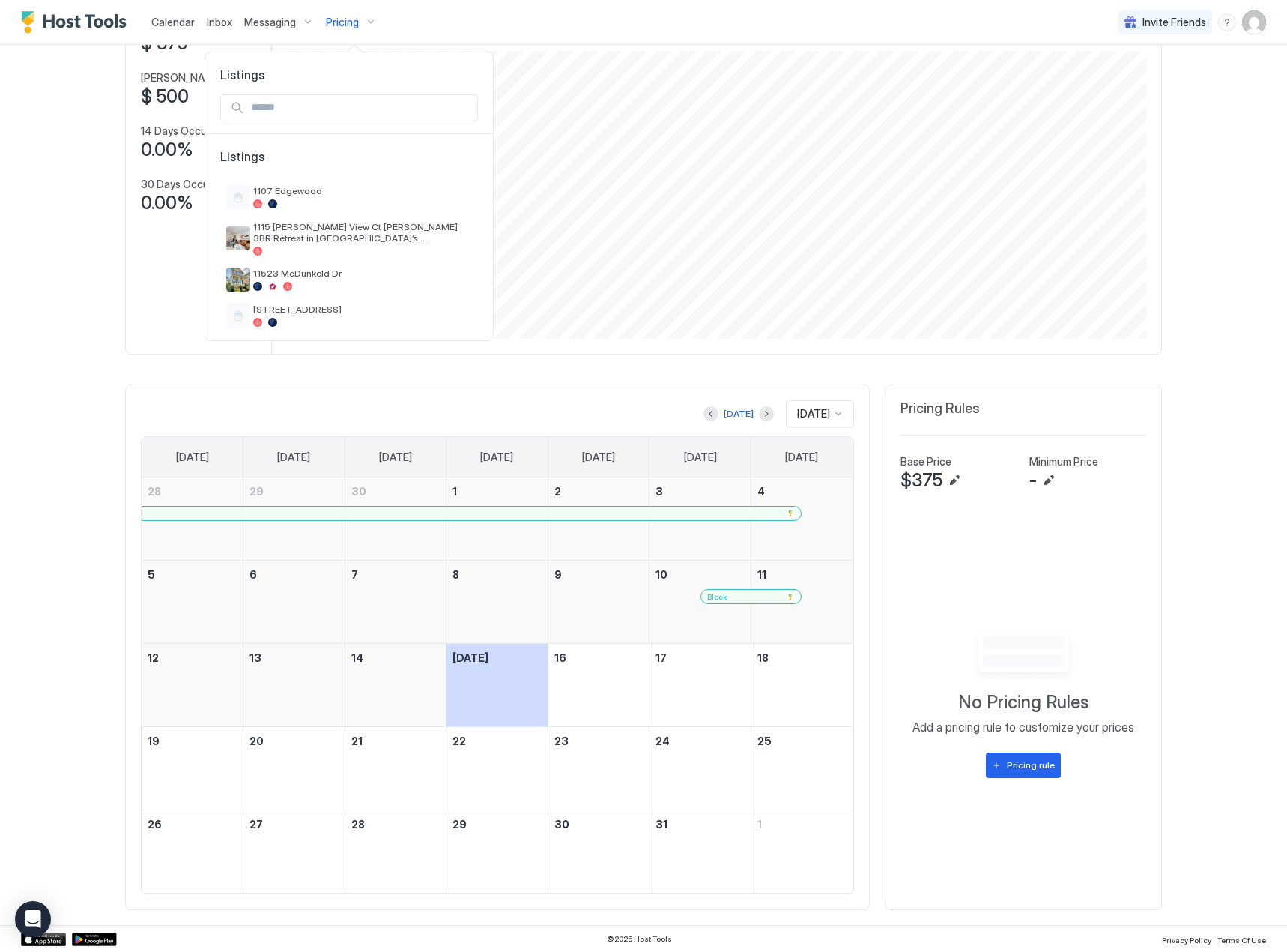
click at [311, 83] on div at bounding box center [349, 108] width 288 height 52
click at [311, 94] on div at bounding box center [349, 108] width 258 height 27
click at [310, 112] on input "Input Field" at bounding box center [361, 108] width 232 height 26
type input "**"
click at [387, 247] on div "[STREET_ADDRESS]" at bounding box center [349, 243] width 258 height 36
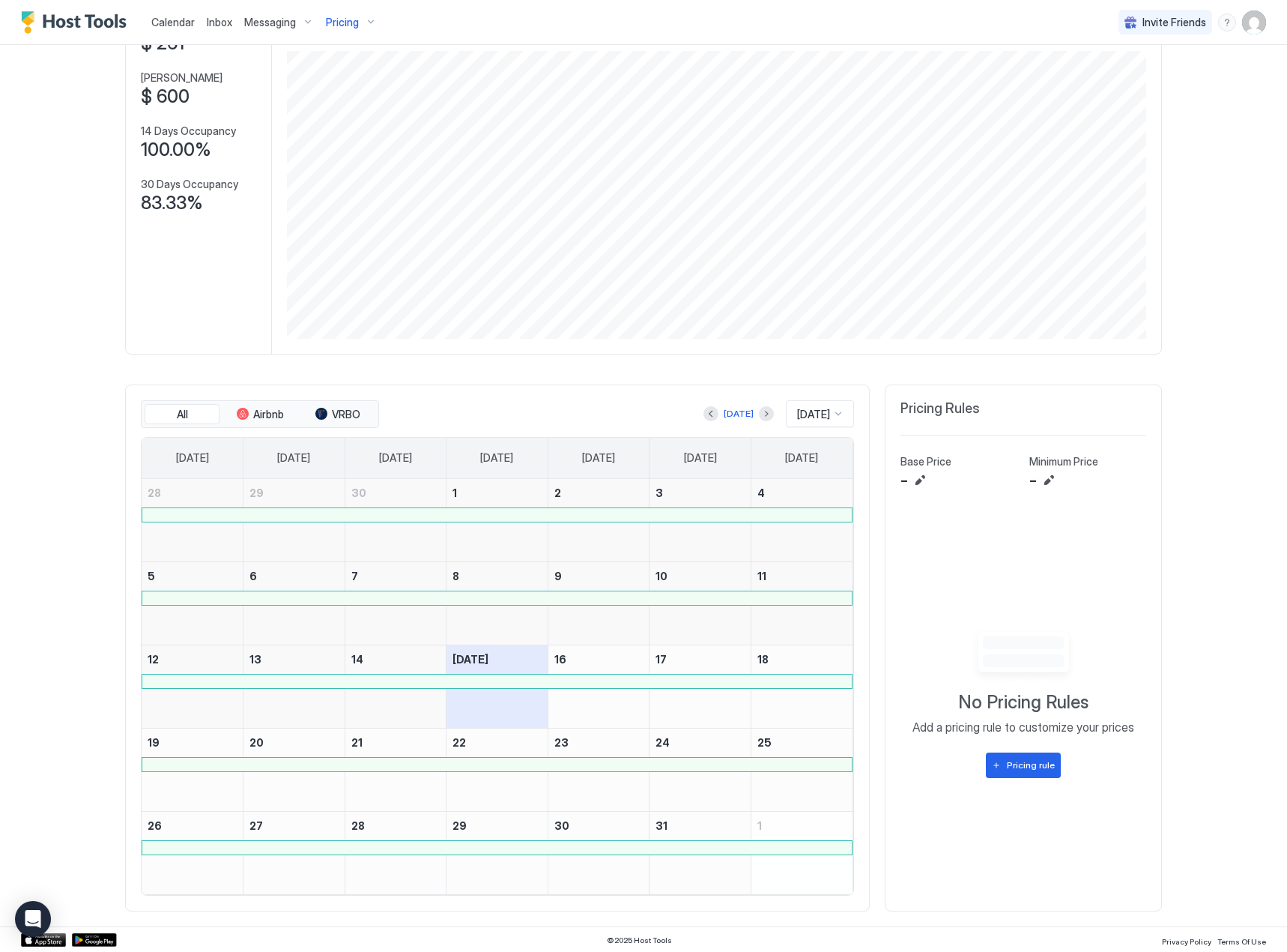
click at [226, 24] on span "Inbox" at bounding box center [219, 21] width 26 height 13
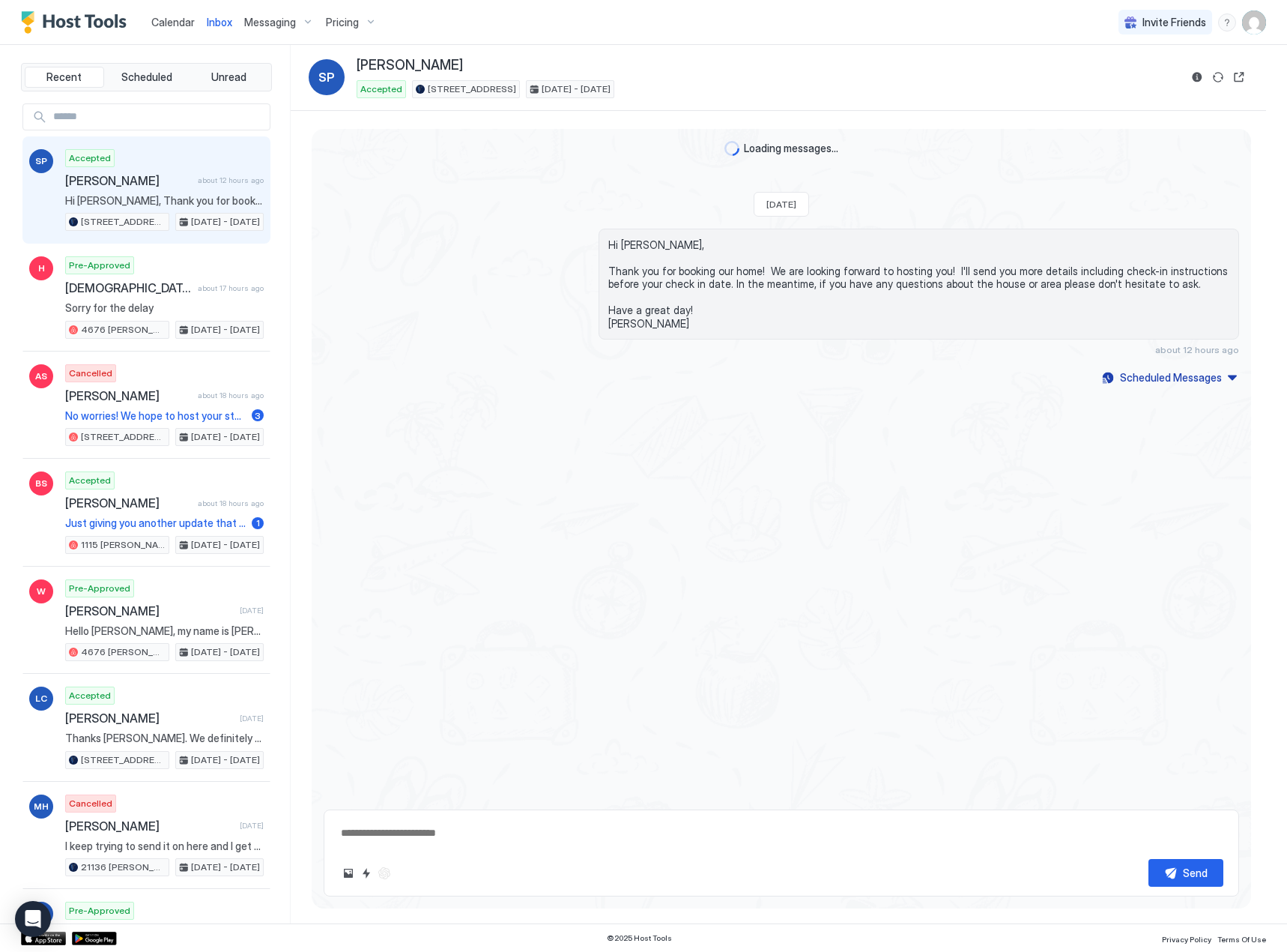
type textarea "*"
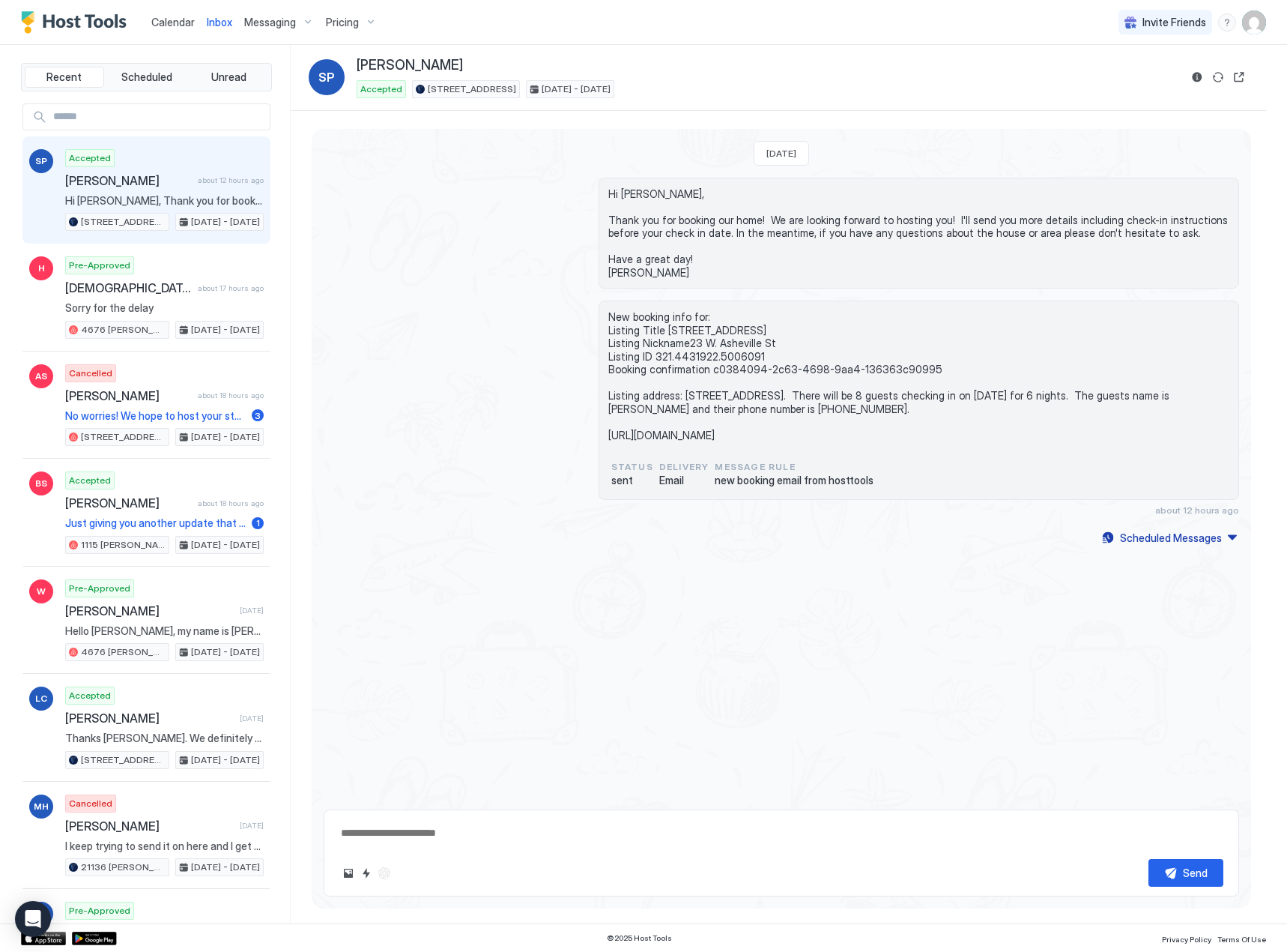
click at [175, 24] on span "Calendar" at bounding box center [173, 21] width 43 height 13
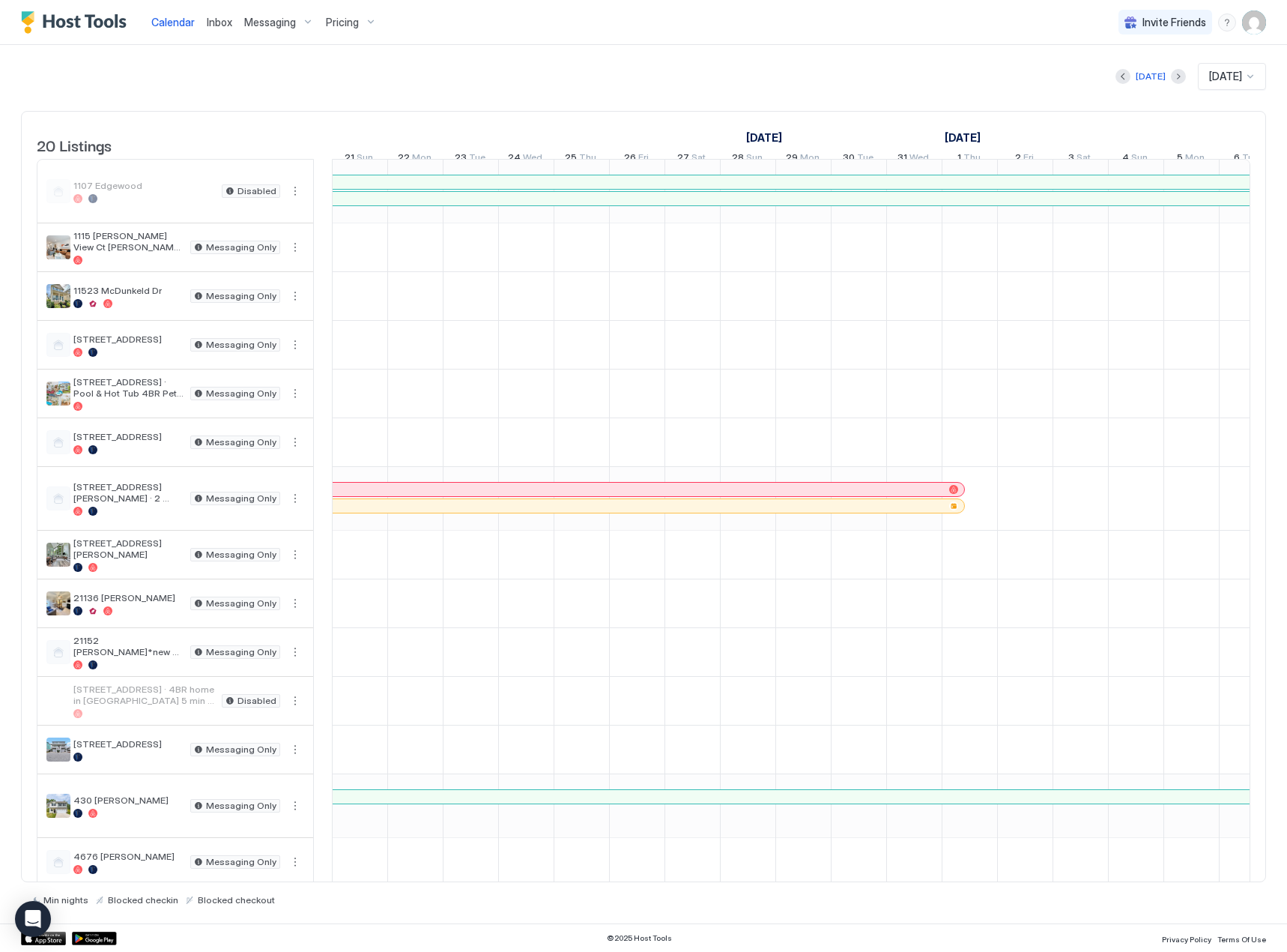
drag, startPoint x: 748, startPoint y: 884, endPoint x: 714, endPoint y: 880, distance: 34.2
click at [714, 880] on div "[DATE] [DATE] 20 Listings [DATE] [DATE] [DATE] 29 Sat 30 Sun 1 Mon 2 Tue 3 Wed …" at bounding box center [644, 484] width 1245 height 842
click at [1136, 77] on div "[DATE]" at bounding box center [1150, 77] width 30 height 14
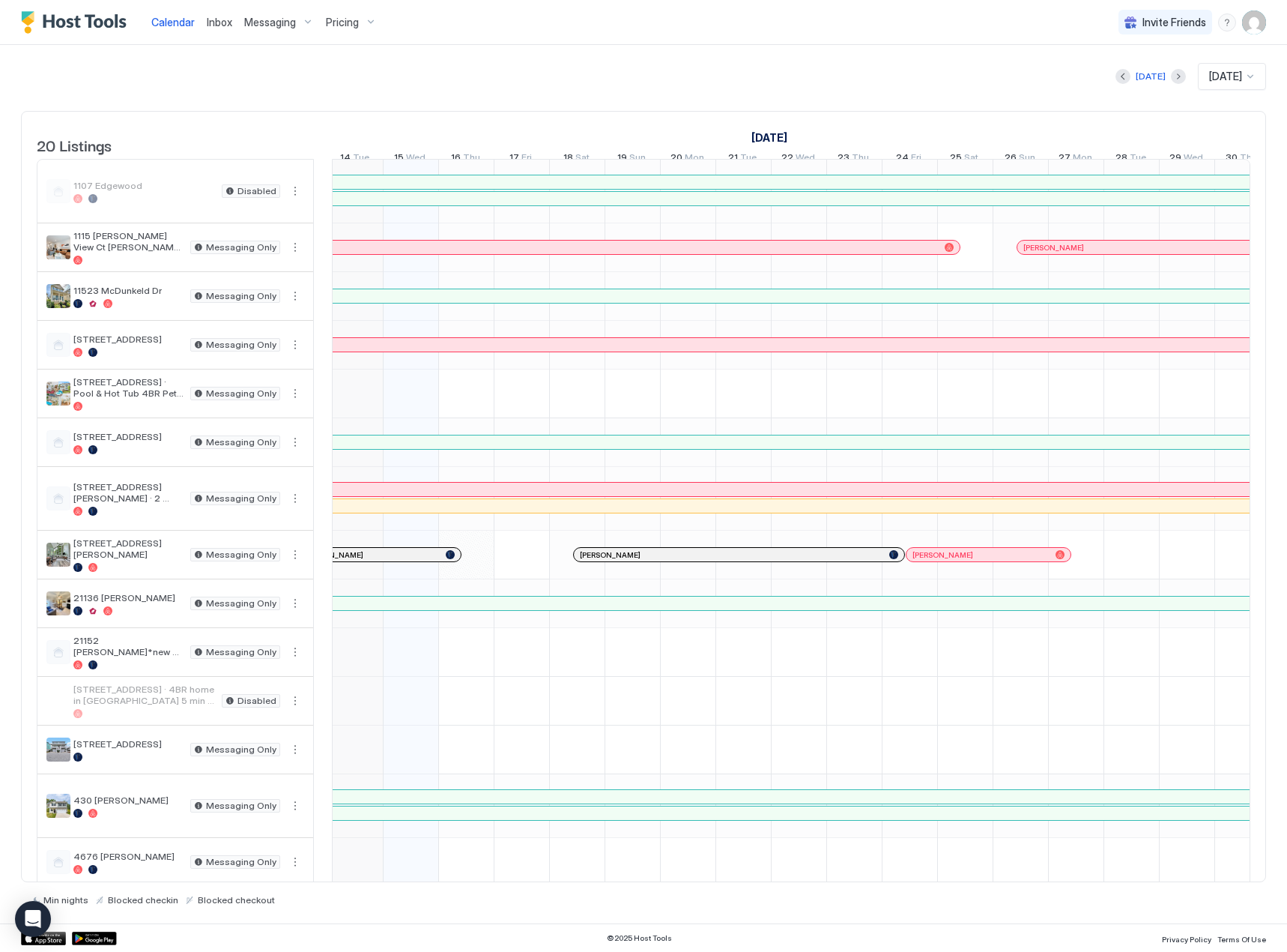
scroll to position [0, 1916]
